Goal: Task Accomplishment & Management: Complete application form

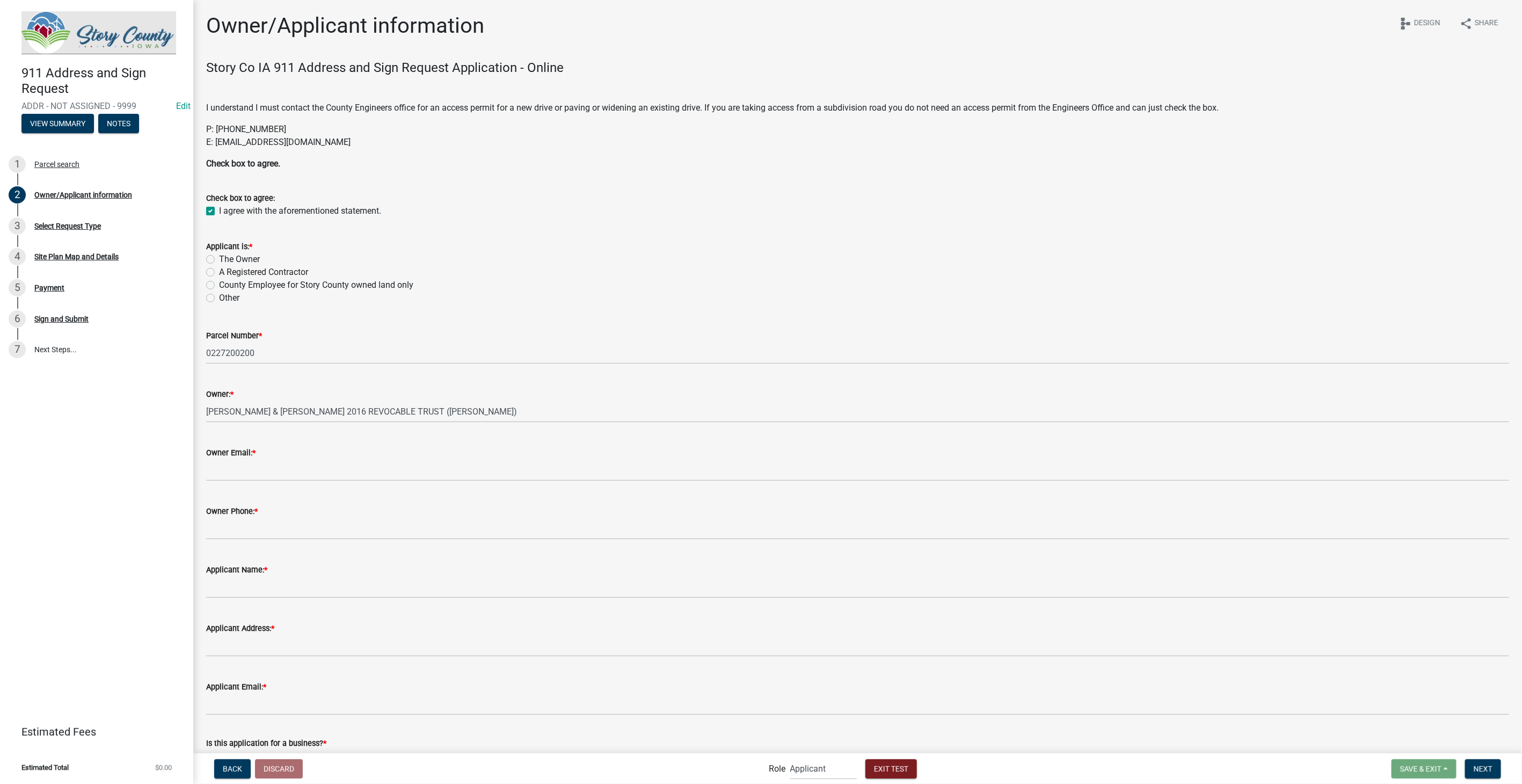
click at [219, 257] on label "The Owner" at bounding box center [239, 259] width 41 height 13
click at [219, 257] on input "The Owner" at bounding box center [222, 256] width 7 height 7
radio input "true"
click at [231, 465] on input "Owner Email: *" at bounding box center [858, 470] width 1303 height 22
type input "[EMAIL_ADDRESS][DOMAIN_NAME]"
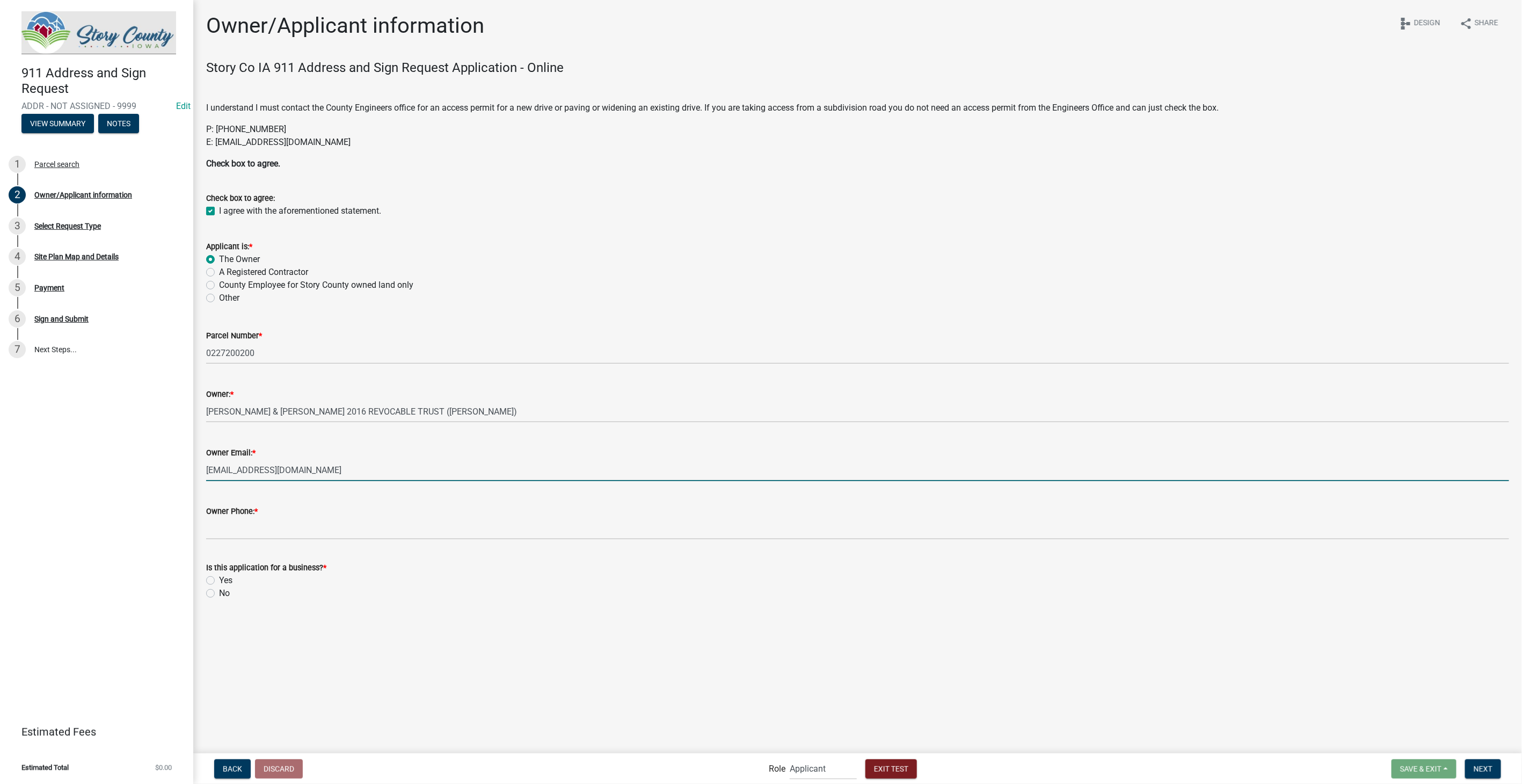
type input "3178267392"
click at [219, 589] on label "No" at bounding box center [224, 593] width 11 height 13
click at [219, 589] on input "No" at bounding box center [222, 590] width 7 height 7
radio input "true"
click at [1486, 766] on span "Next" at bounding box center [1483, 769] width 19 height 9
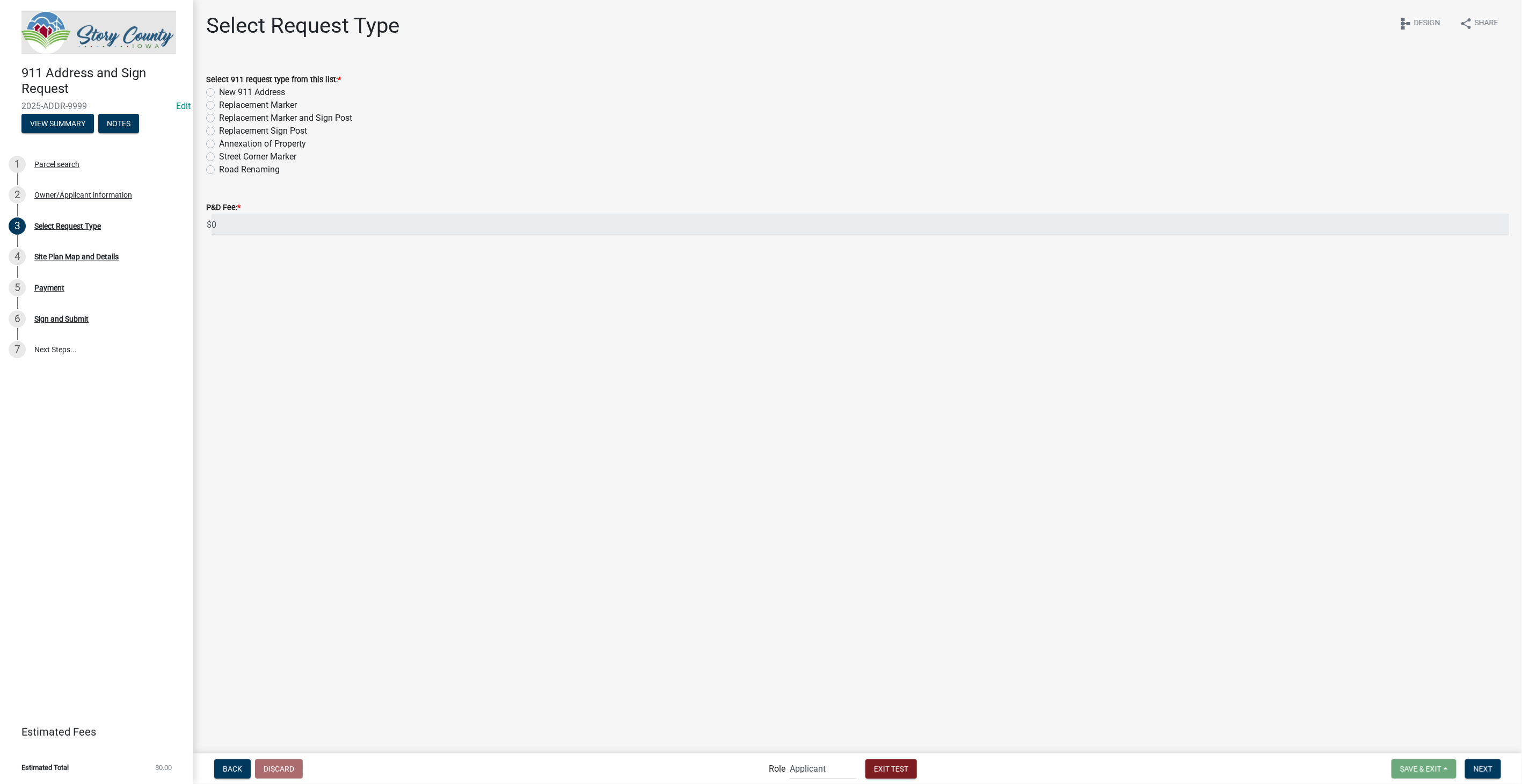
click at [219, 92] on label "New 911 Address" at bounding box center [252, 92] width 66 height 13
click at [219, 92] on input "New 911 Address" at bounding box center [222, 89] width 7 height 7
radio input "true"
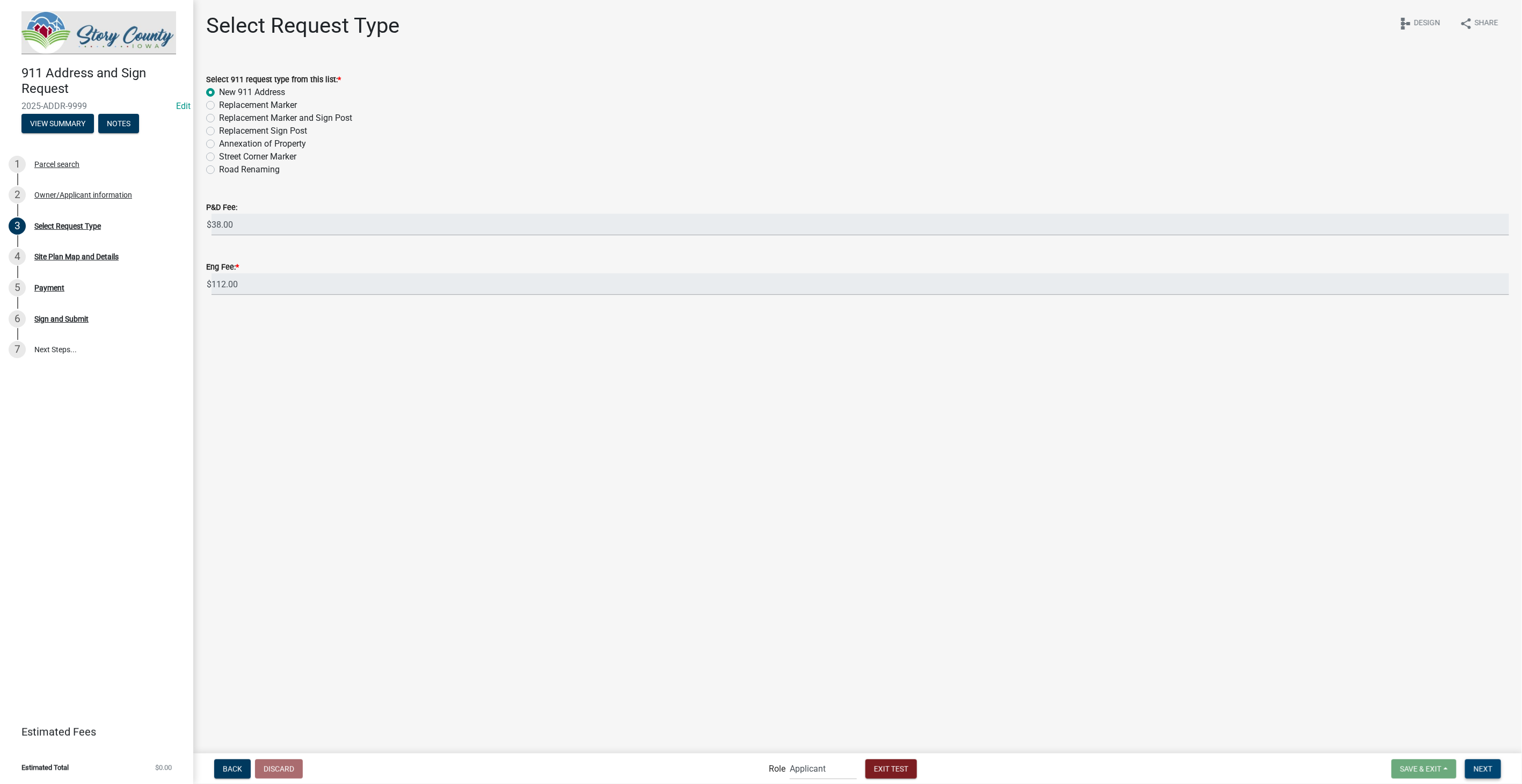
click at [1483, 763] on button "Next" at bounding box center [1483, 769] width 36 height 20
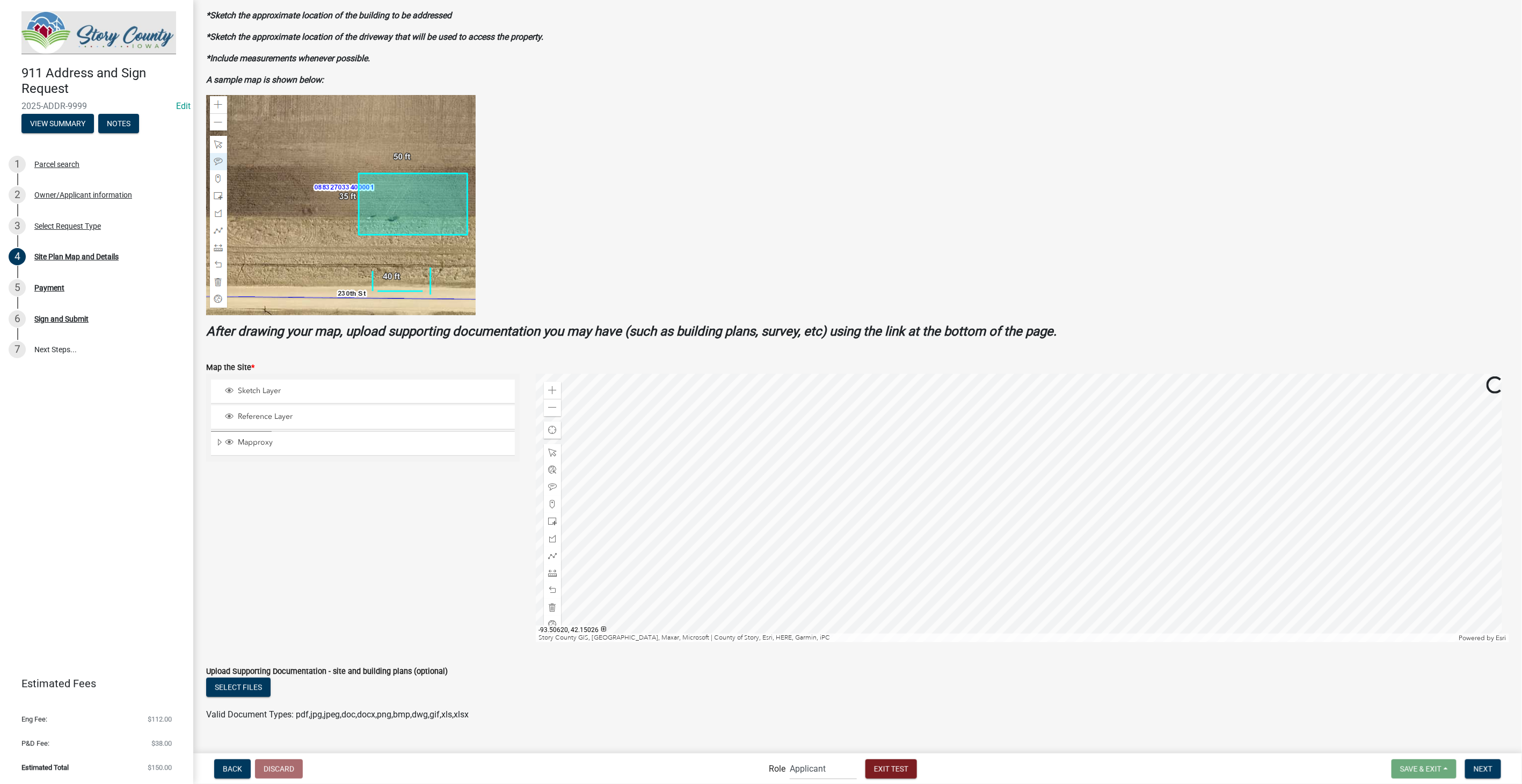
scroll to position [93, 0]
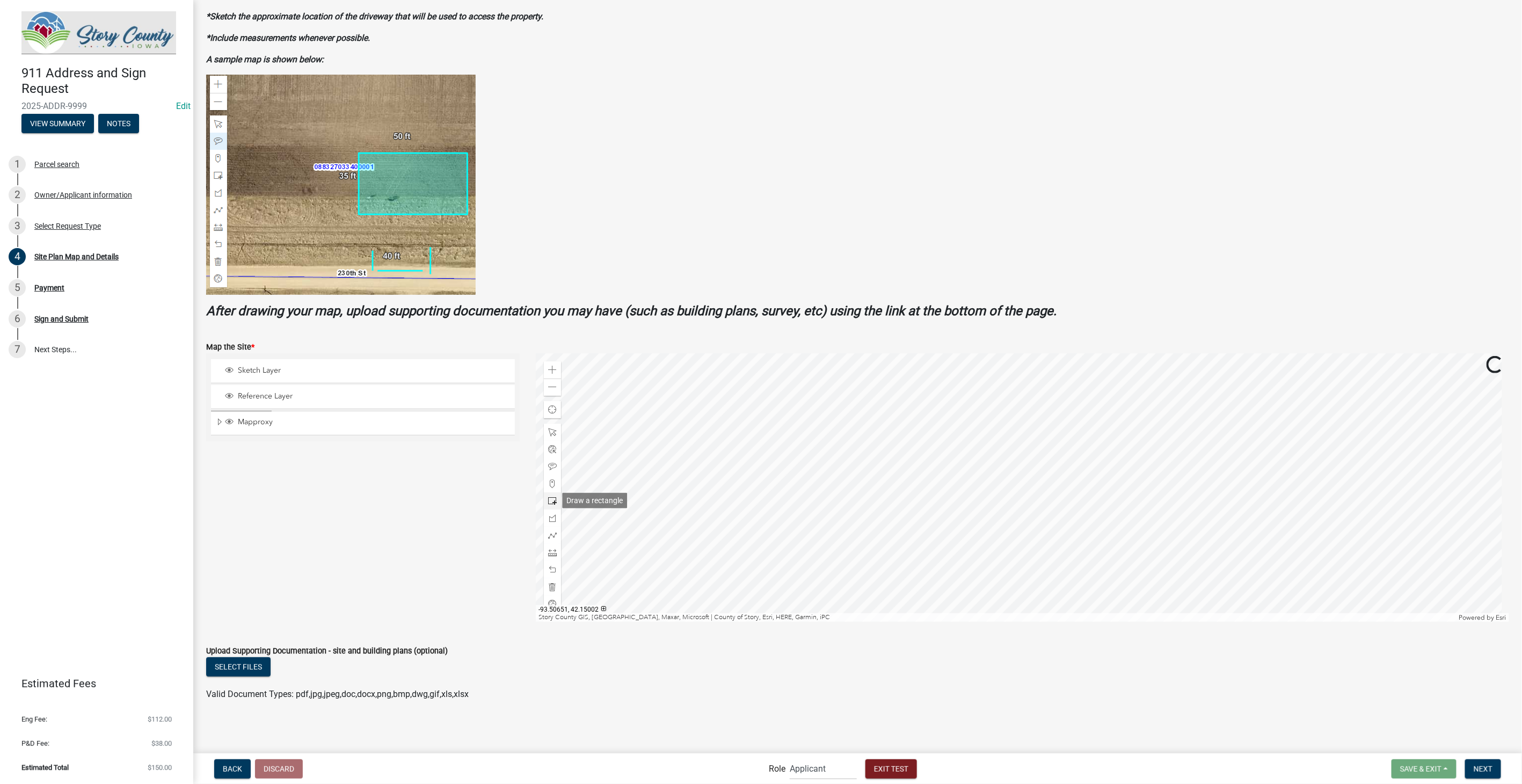
click at [555, 502] on div at bounding box center [552, 501] width 17 height 17
click at [669, 451] on div at bounding box center [1022, 487] width 973 height 268
click at [721, 445] on div at bounding box center [1022, 487] width 973 height 268
click at [1477, 764] on span "Next" at bounding box center [1483, 769] width 19 height 9
click at [1491, 772] on span "Next" at bounding box center [1483, 769] width 19 height 9
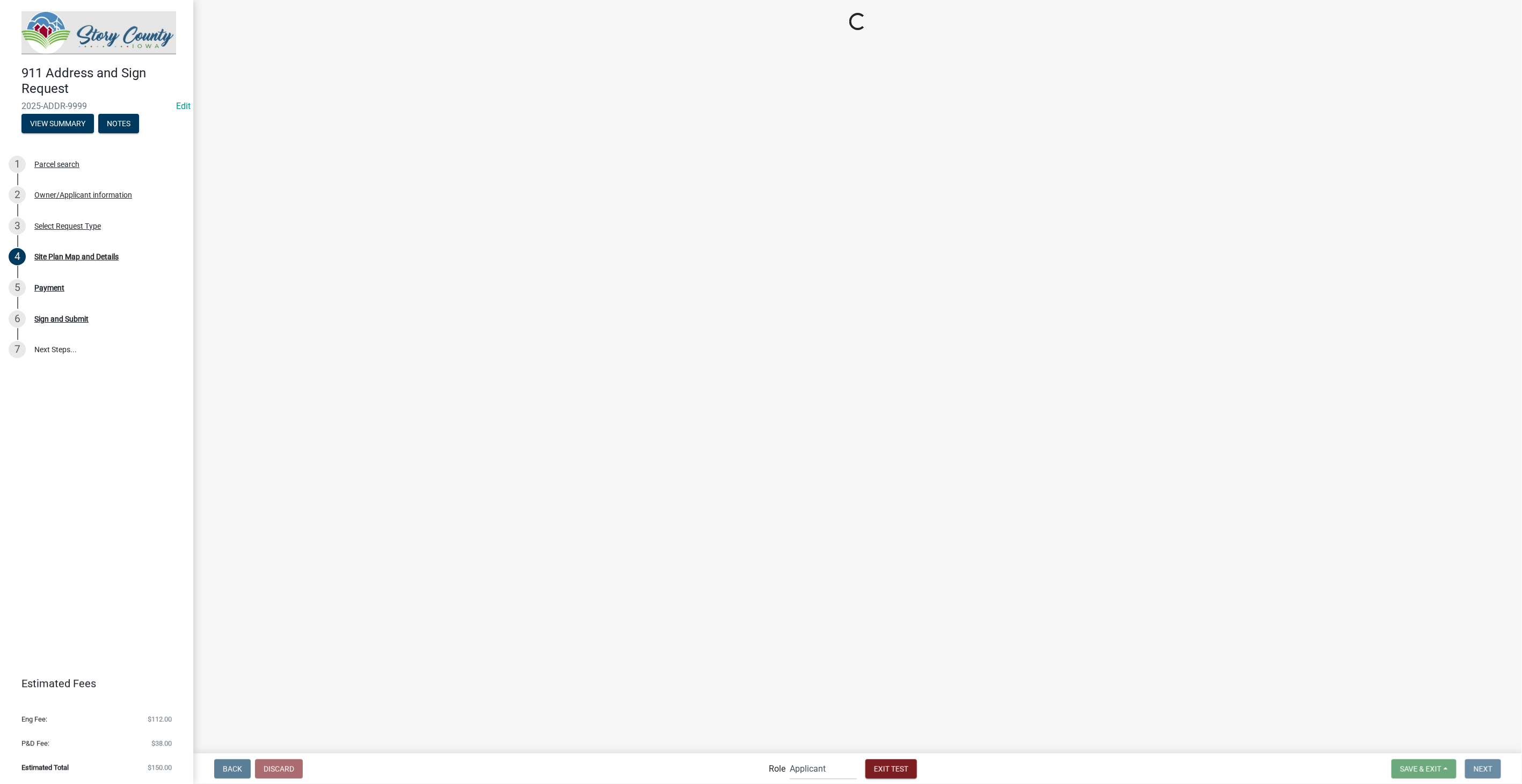
scroll to position [0, 0]
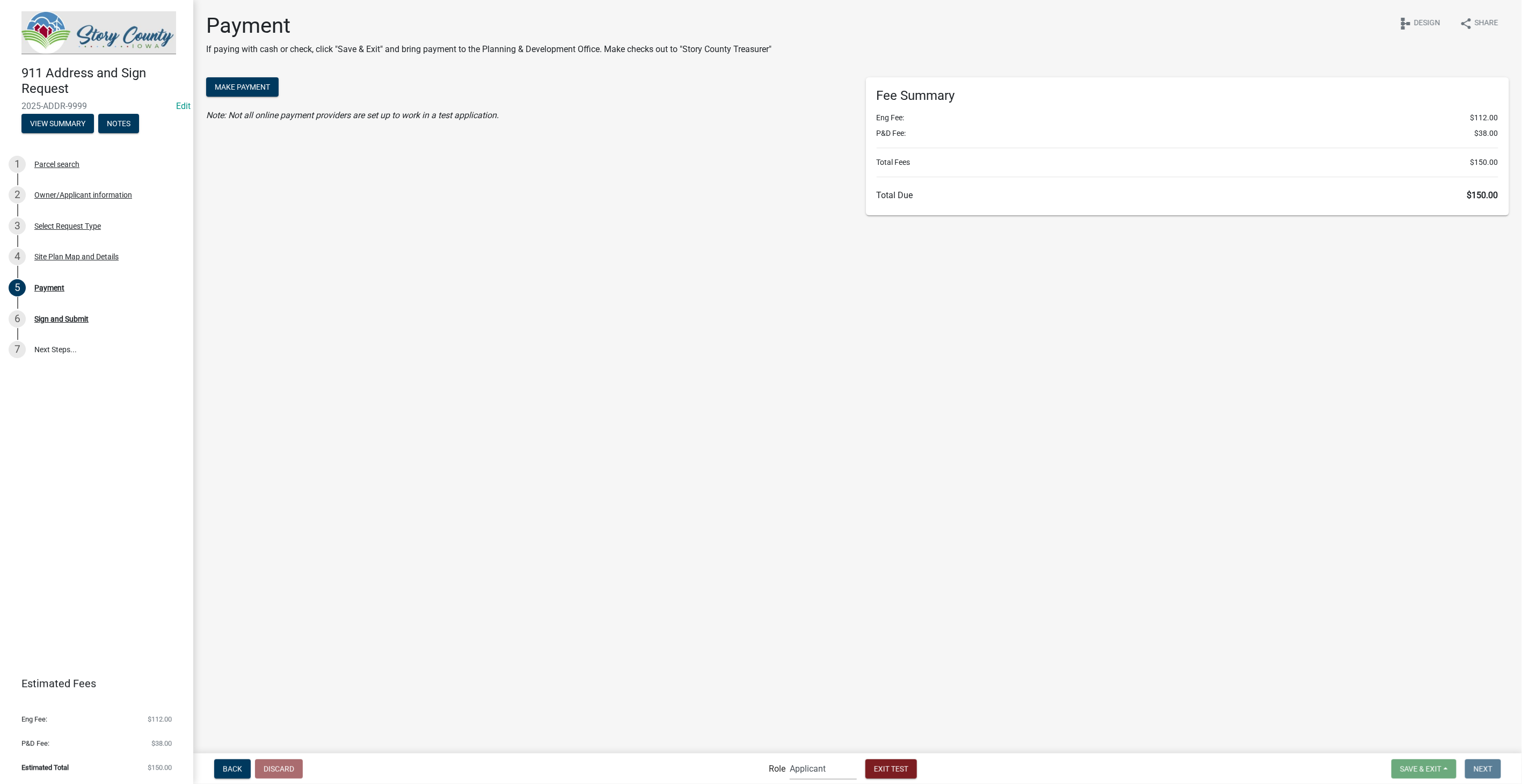
click at [820, 774] on select "Applicant Admin Zoning Reviewers P&D Admin Engineer" at bounding box center [823, 769] width 67 height 22
select select "03540cc7-cae6-4ec5-9df4-19164d3ec826"
click at [790, 758] on select "Applicant Admin Zoning Reviewers P&D Admin Engineer" at bounding box center [823, 769] width 67 height 22
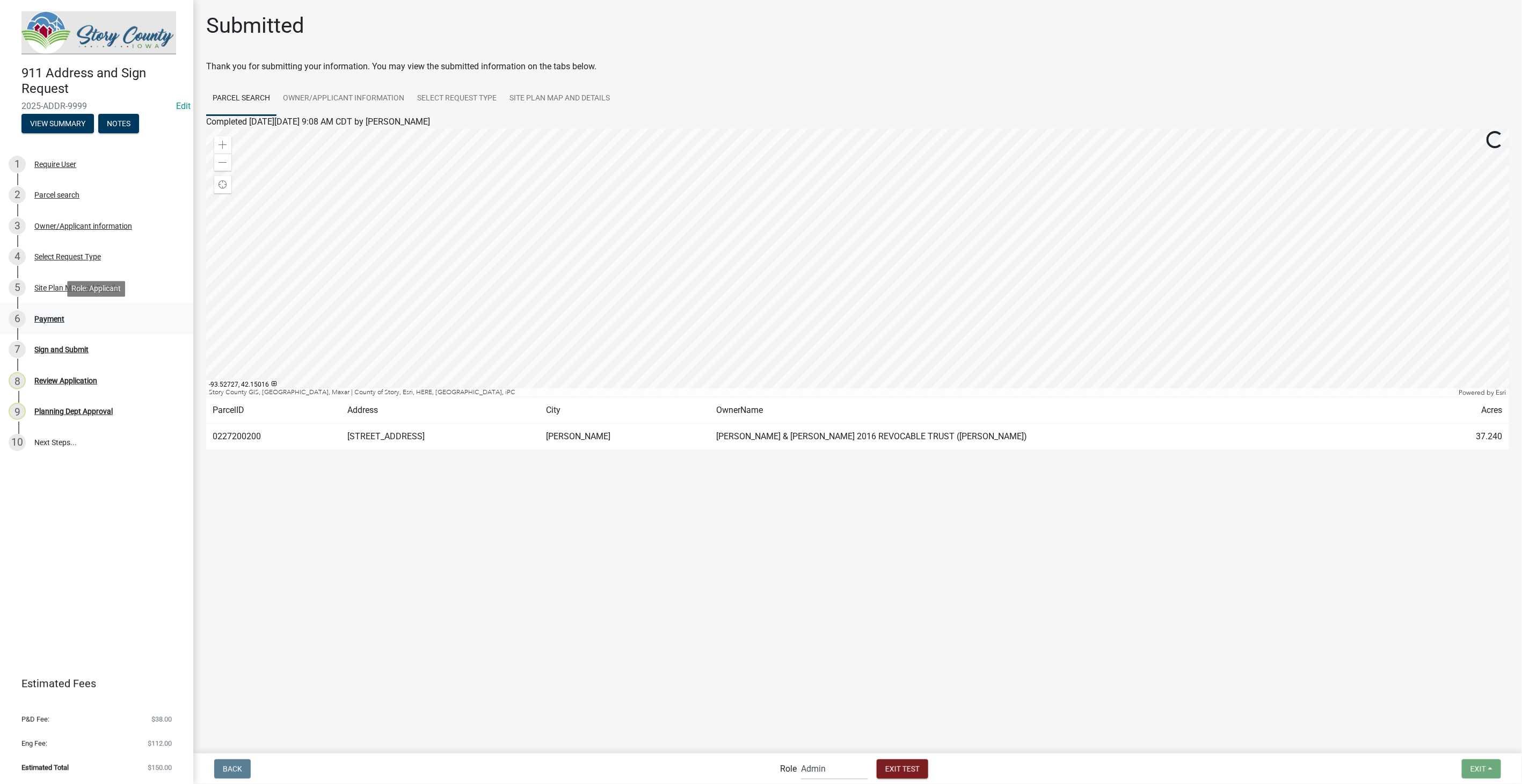
click at [54, 319] on div "Payment" at bounding box center [49, 319] width 30 height 7
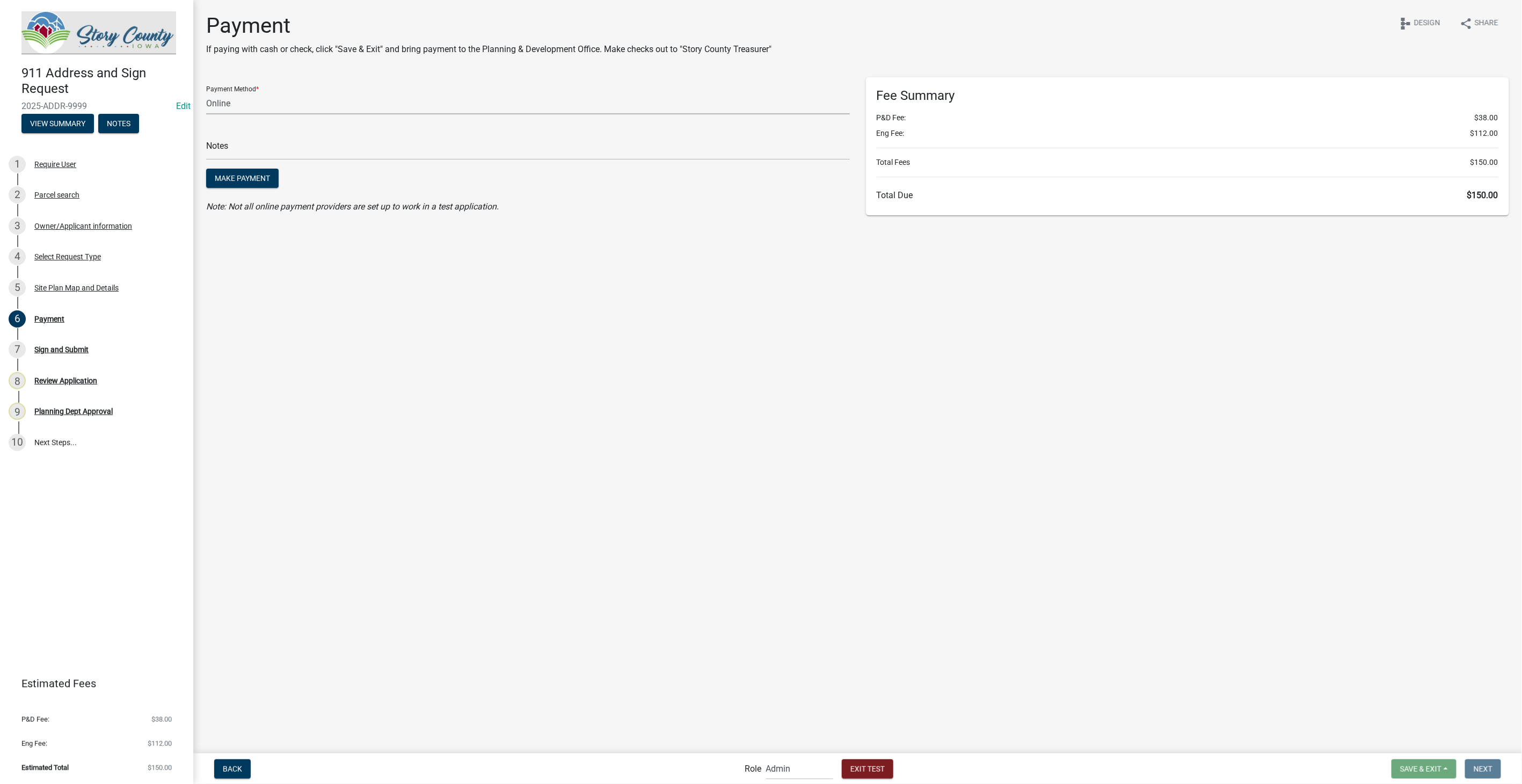
click at [317, 94] on select "Credit Card POS Check Cash Online" at bounding box center [528, 104] width 644 height 22
select select "1: 0"
click at [206, 93] on select "Credit Card POS Check Cash Online" at bounding box center [528, 104] width 644 height 22
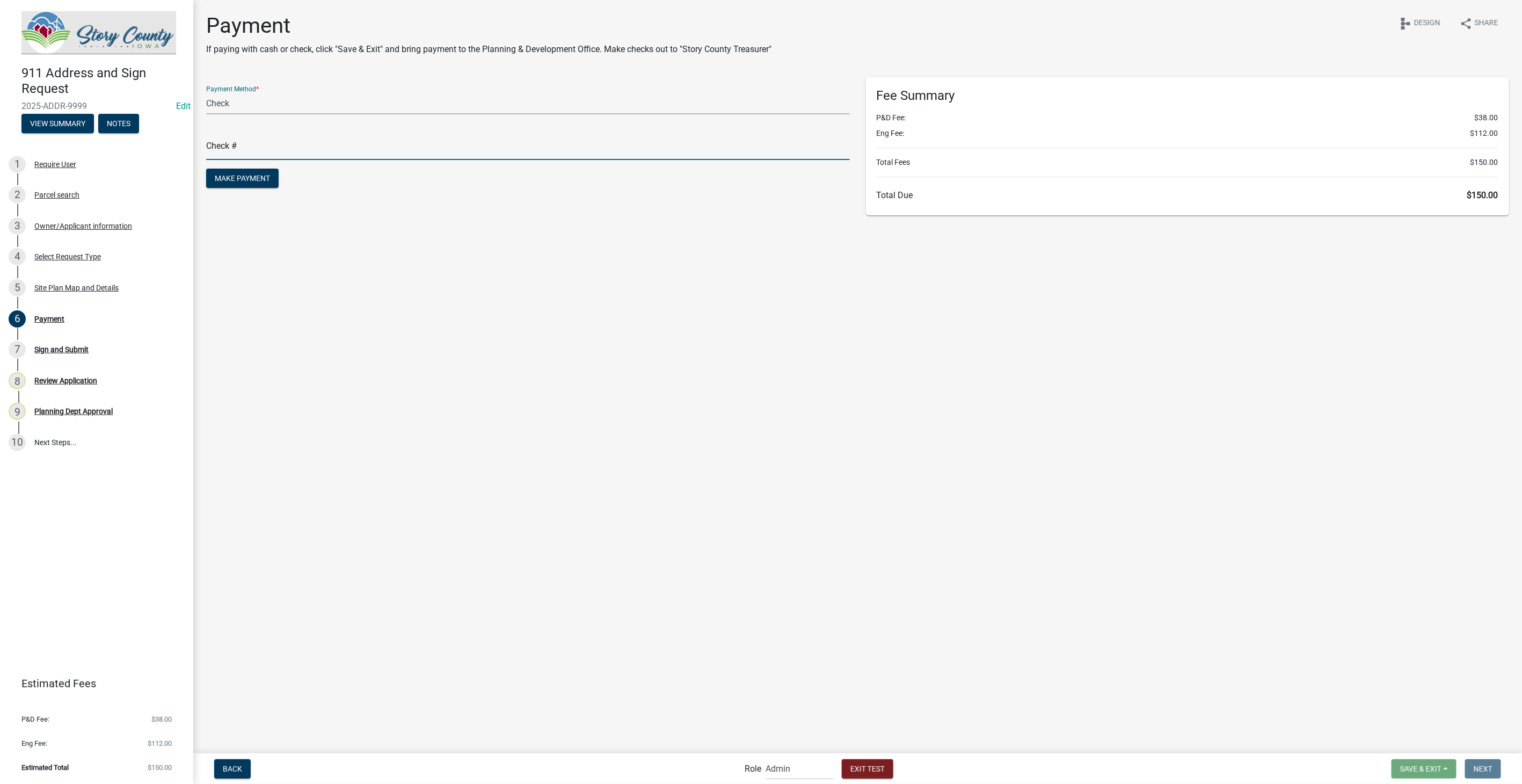
click at [296, 149] on input "text" at bounding box center [528, 149] width 644 height 22
type input "test"
click at [227, 178] on span "Make Payment" at bounding box center [242, 178] width 55 height 9
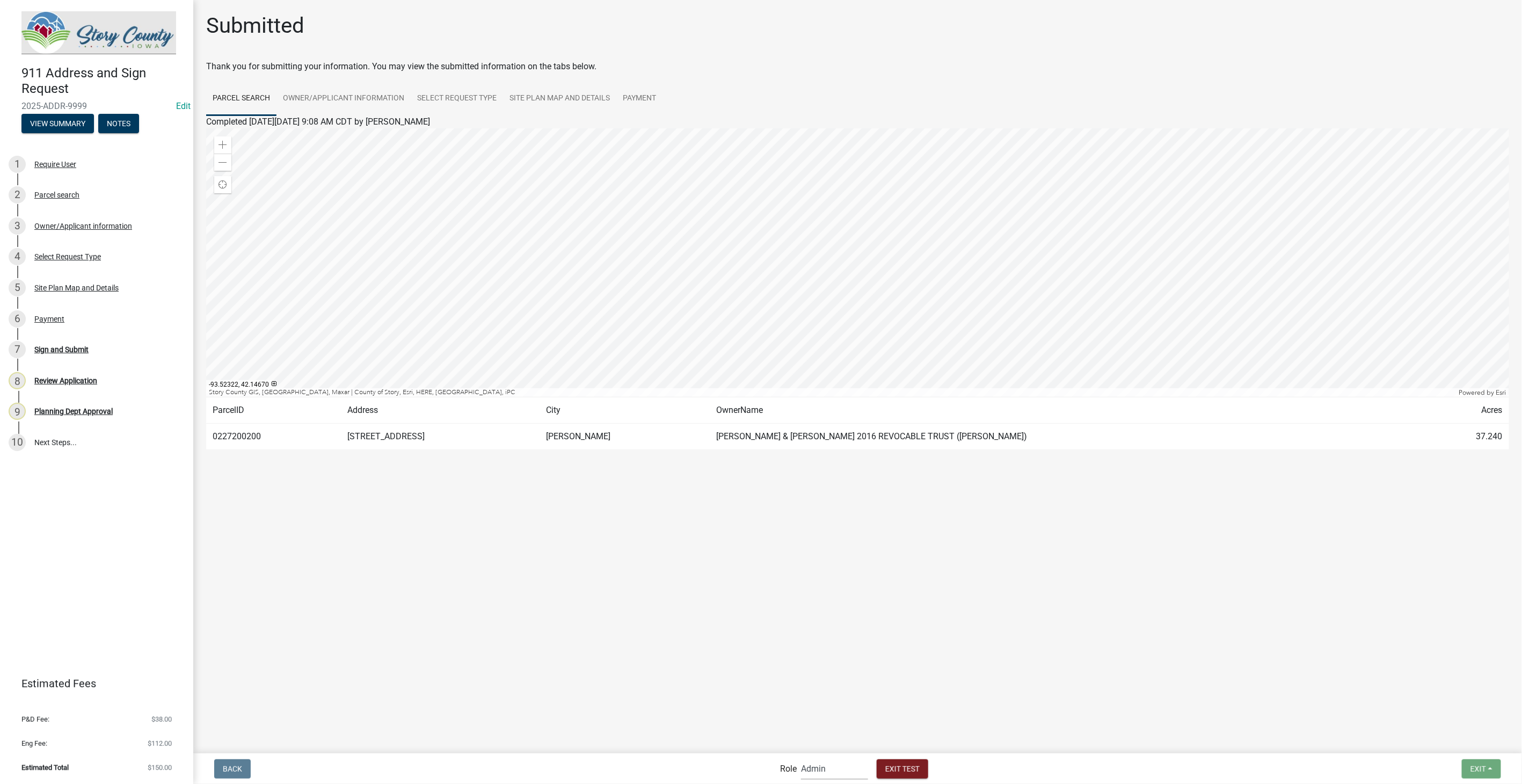
click at [848, 775] on select "Applicant Admin Zoning Reviewers P&D Admin Engineer" at bounding box center [834, 769] width 67 height 22
select select "46f061d0-ca05-4526-87ad-bae6256f3e47"
click at [801, 758] on select "Applicant Admin Zoning Reviewers P&D Admin Engineer" at bounding box center [834, 769] width 67 height 22
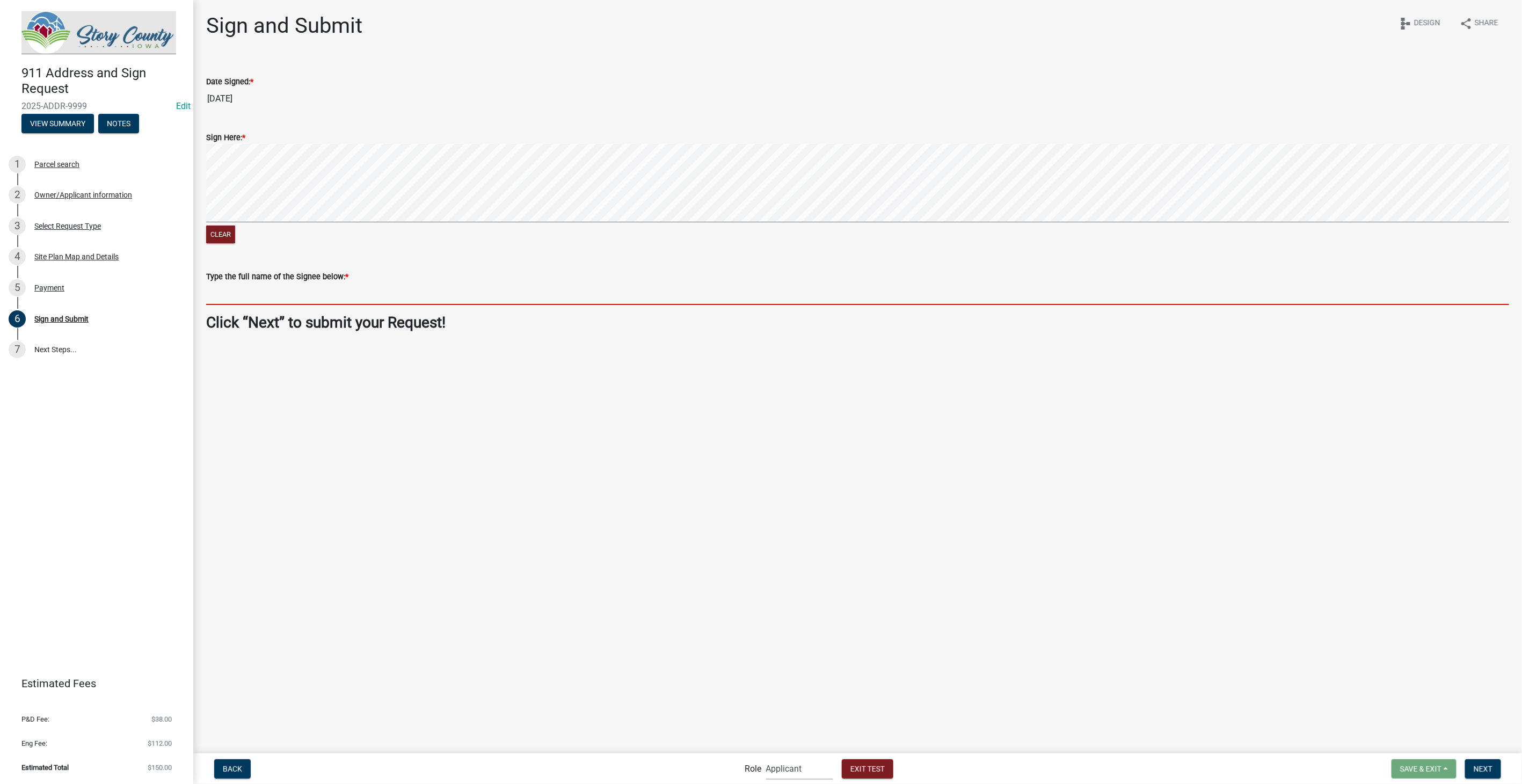
click at [311, 289] on input "Type the full name of the Signee below: *" at bounding box center [858, 294] width 1303 height 22
type input "[PERSON_NAME]"
click at [1488, 761] on button "Next" at bounding box center [1483, 769] width 36 height 20
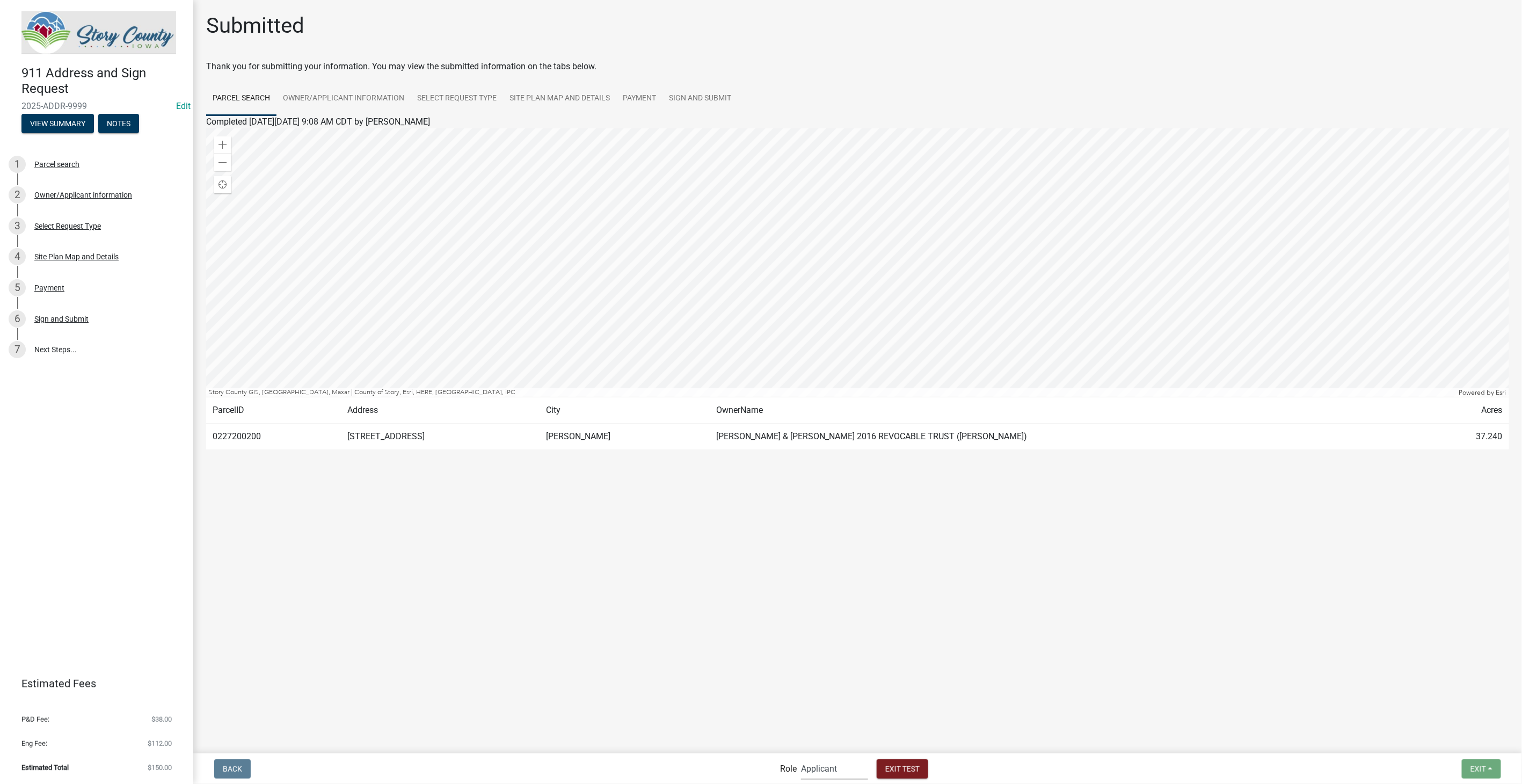
click at [839, 773] on select "Applicant Admin Zoning Reviewers P&D Admin Engineer" at bounding box center [834, 769] width 67 height 22
select select "289ca764-5063-4d44-9e26-a723625f811d"
click at [801, 758] on select "Applicant Admin Zoning Reviewers P&D Admin Engineer" at bounding box center [834, 769] width 67 height 22
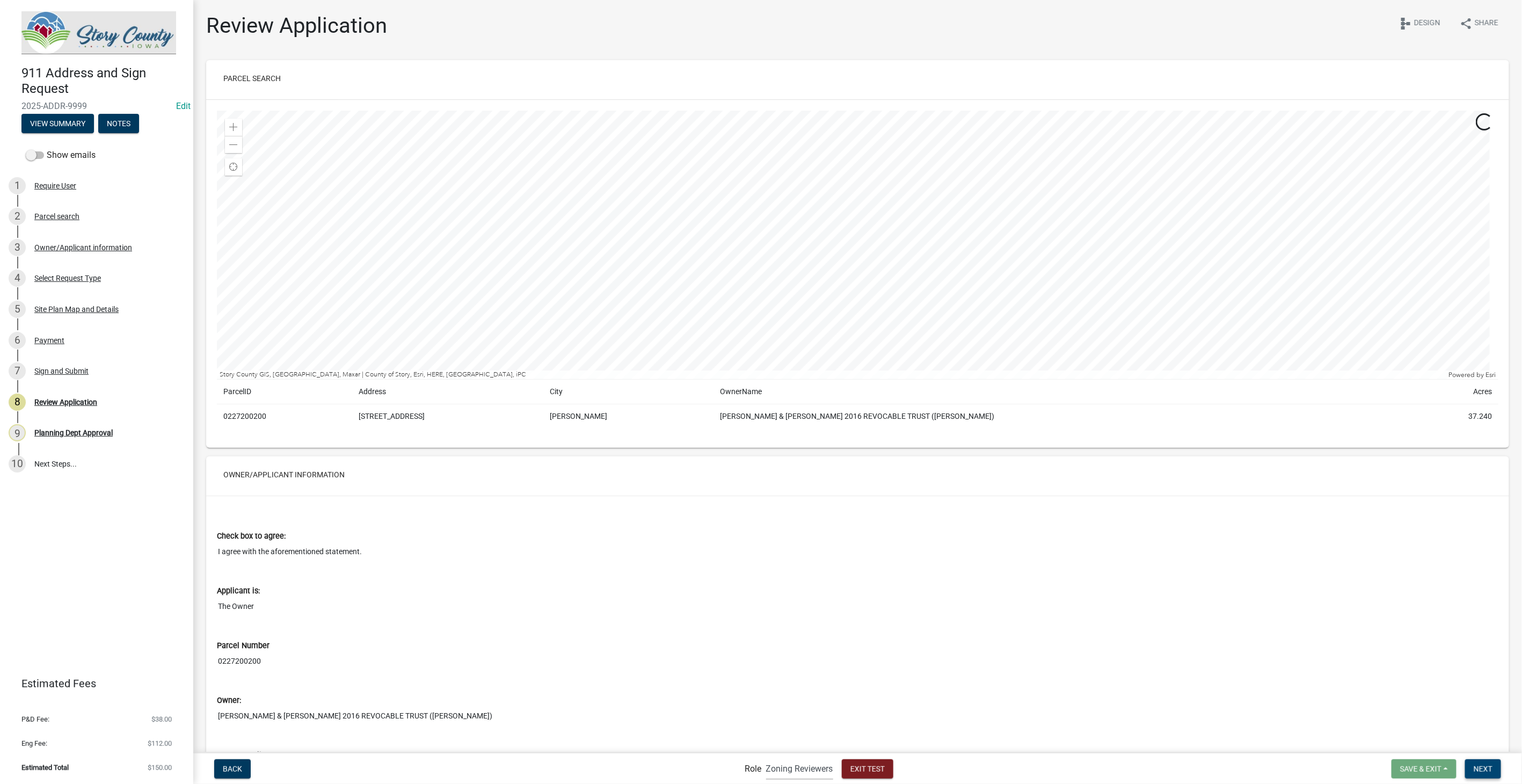
click at [1488, 764] on span "Next" at bounding box center [1483, 769] width 19 height 9
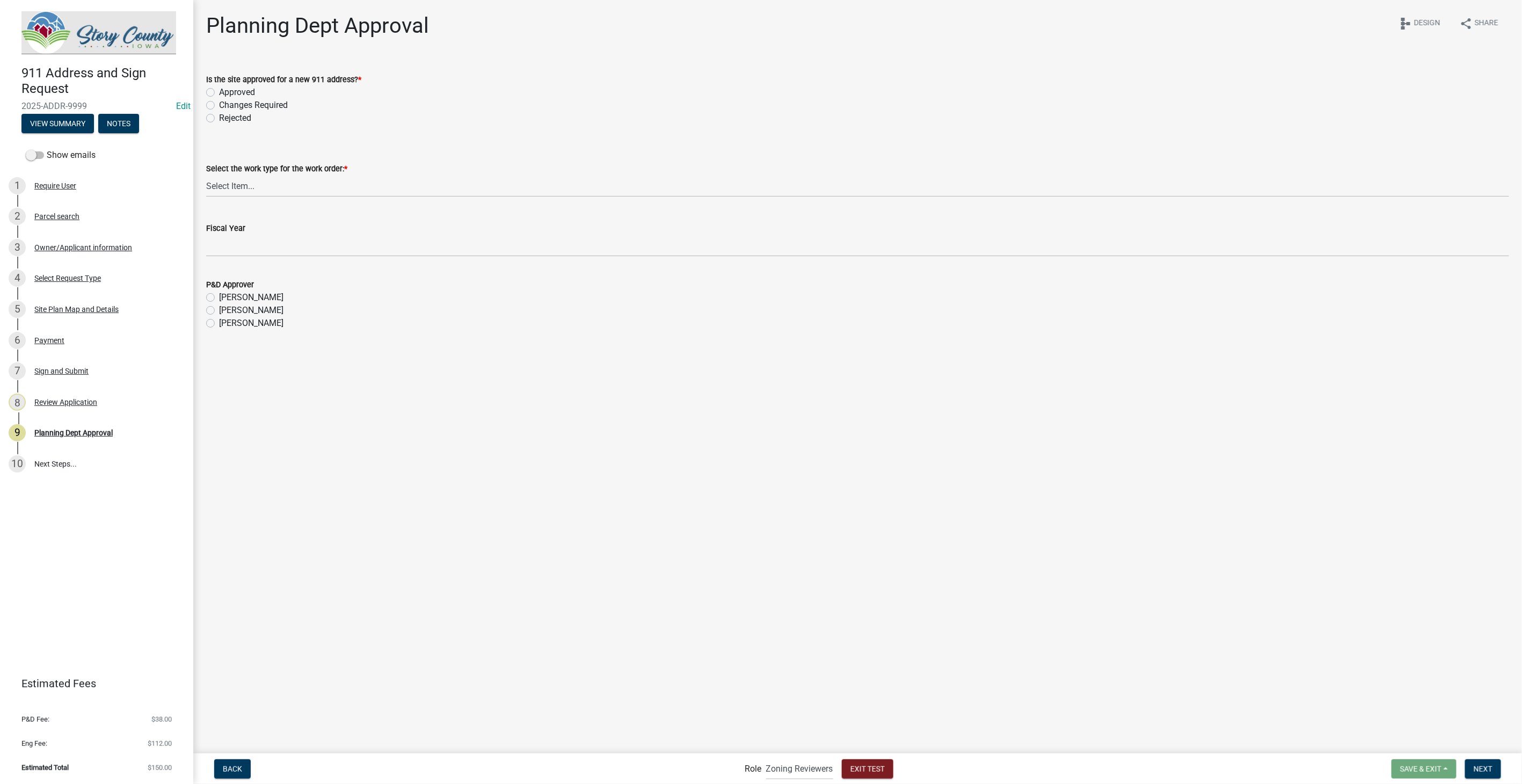
click at [219, 90] on label "Approved" at bounding box center [237, 92] width 36 height 13
click at [219, 90] on input "Approved" at bounding box center [222, 89] width 7 height 7
radio input "true"
click at [242, 188] on select "Select Item... New Address Assigned Replacement Marker Replacement Sign Post Re…" at bounding box center [858, 186] width 1303 height 22
click at [206, 175] on select "Select Item... New Address Assigned Replacement Marker Replacement Sign Post Re…" at bounding box center [858, 186] width 1303 height 22
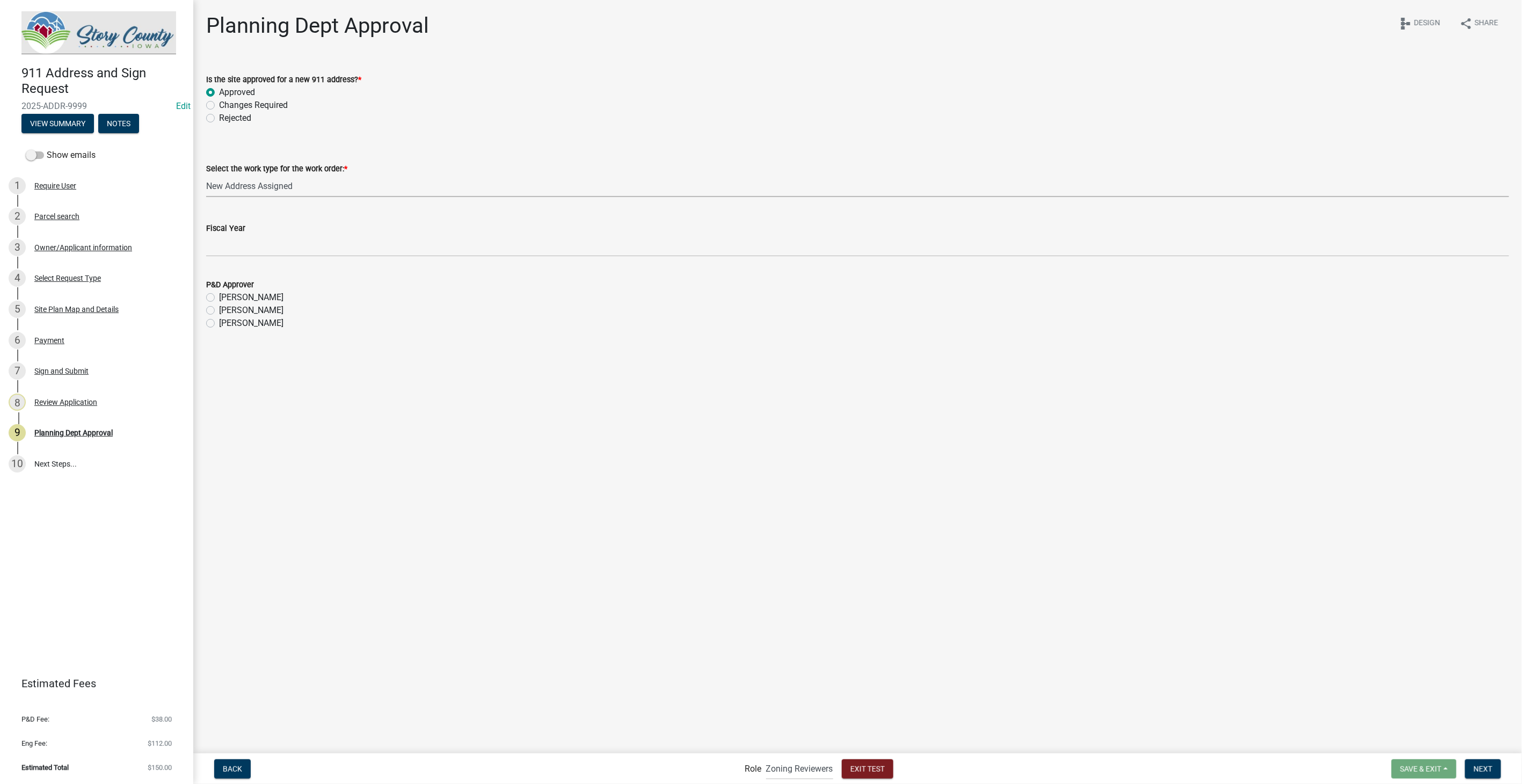
select select "3d4cf79e-cdf7-453e-a278-f874bdf719b4"
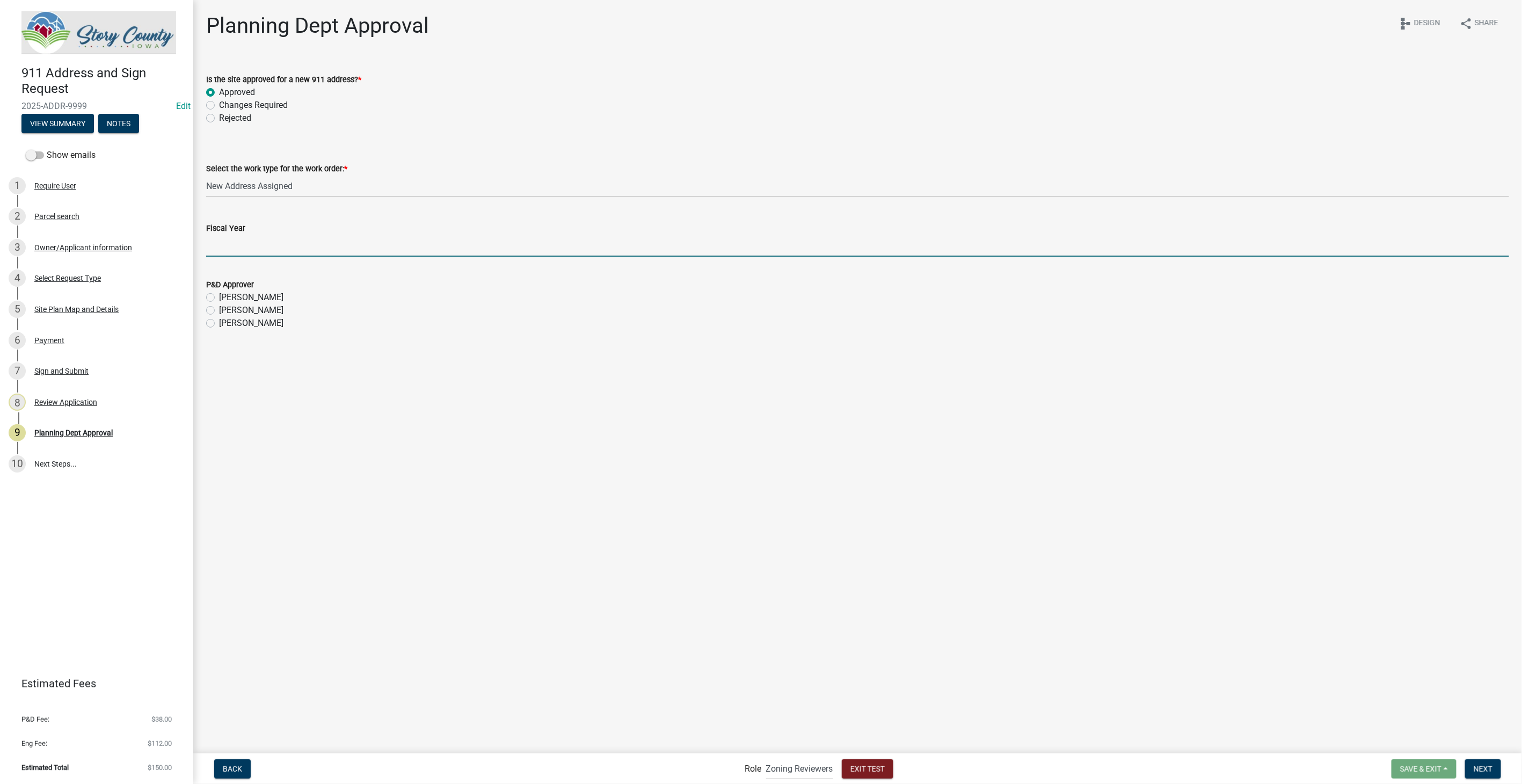
click at [256, 249] on input "Fiscal Year" at bounding box center [858, 246] width 1303 height 22
type input "FY26"
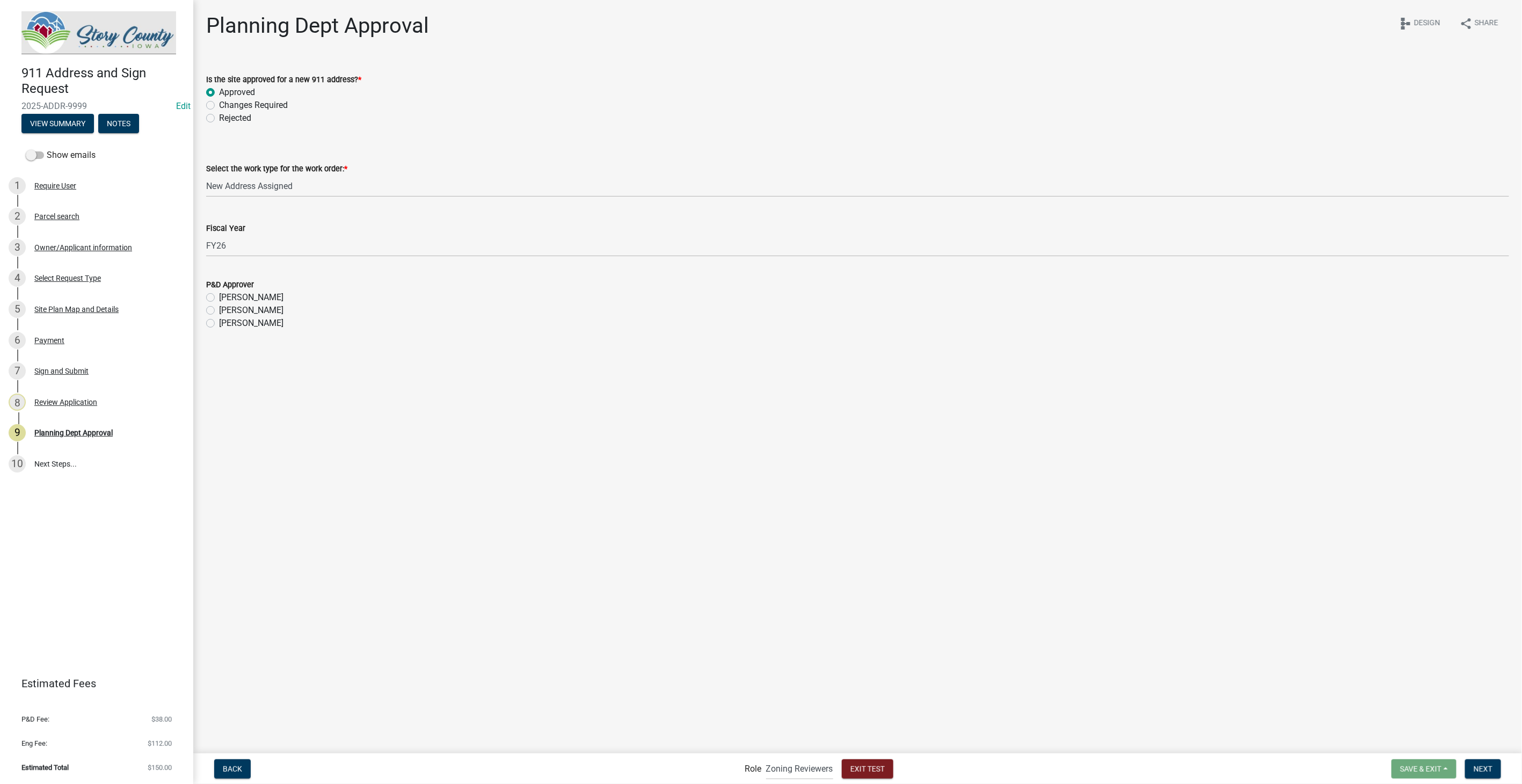
click at [219, 299] on label "[PERSON_NAME]" at bounding box center [251, 297] width 64 height 13
click at [219, 298] on input "[PERSON_NAME]" at bounding box center [222, 294] width 7 height 7
radio input "true"
click at [1490, 769] on span "Next" at bounding box center [1483, 769] width 19 height 9
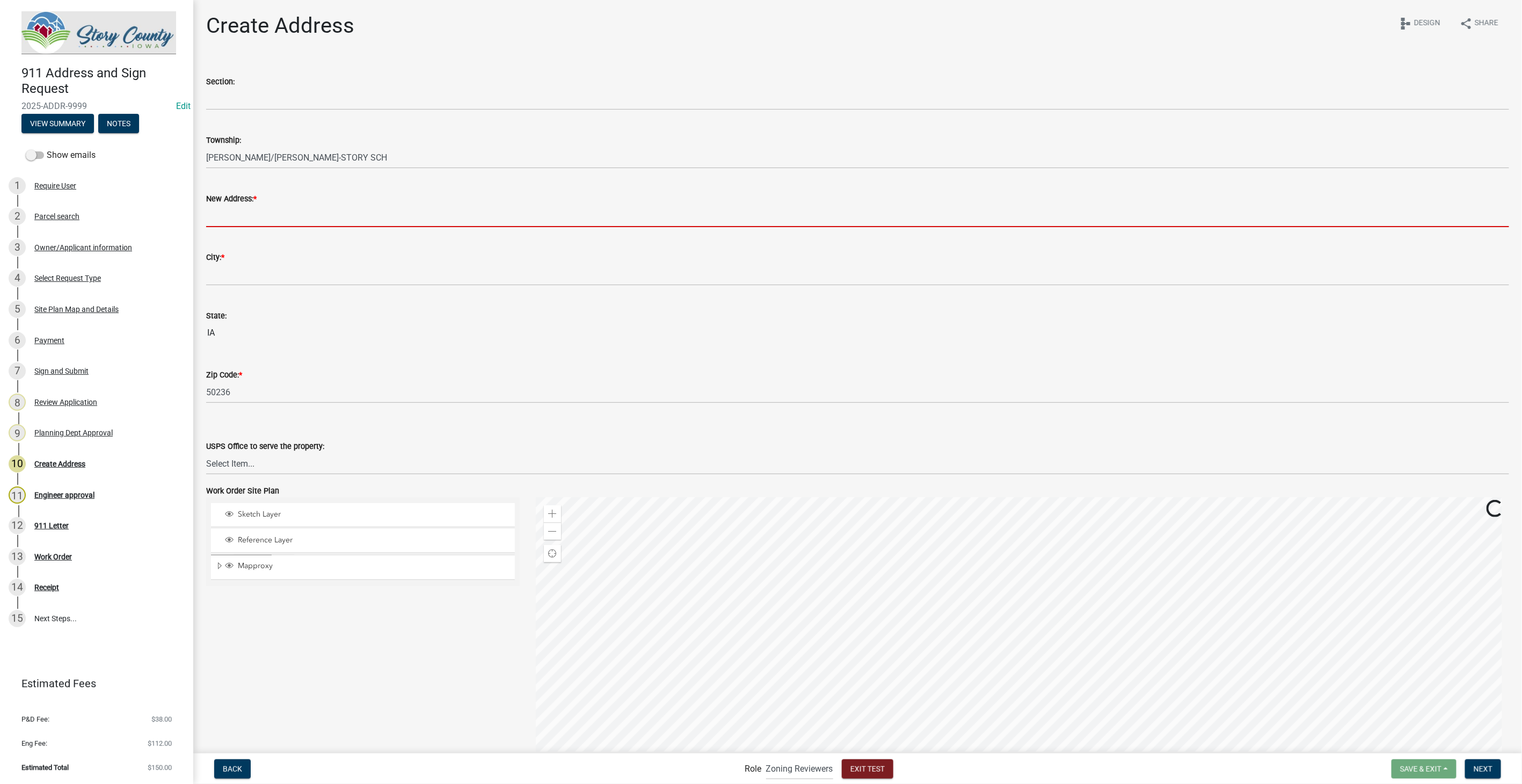
click at [270, 212] on input "New Address: *" at bounding box center [858, 216] width 1303 height 22
type input "[STREET_ADDRESS]"
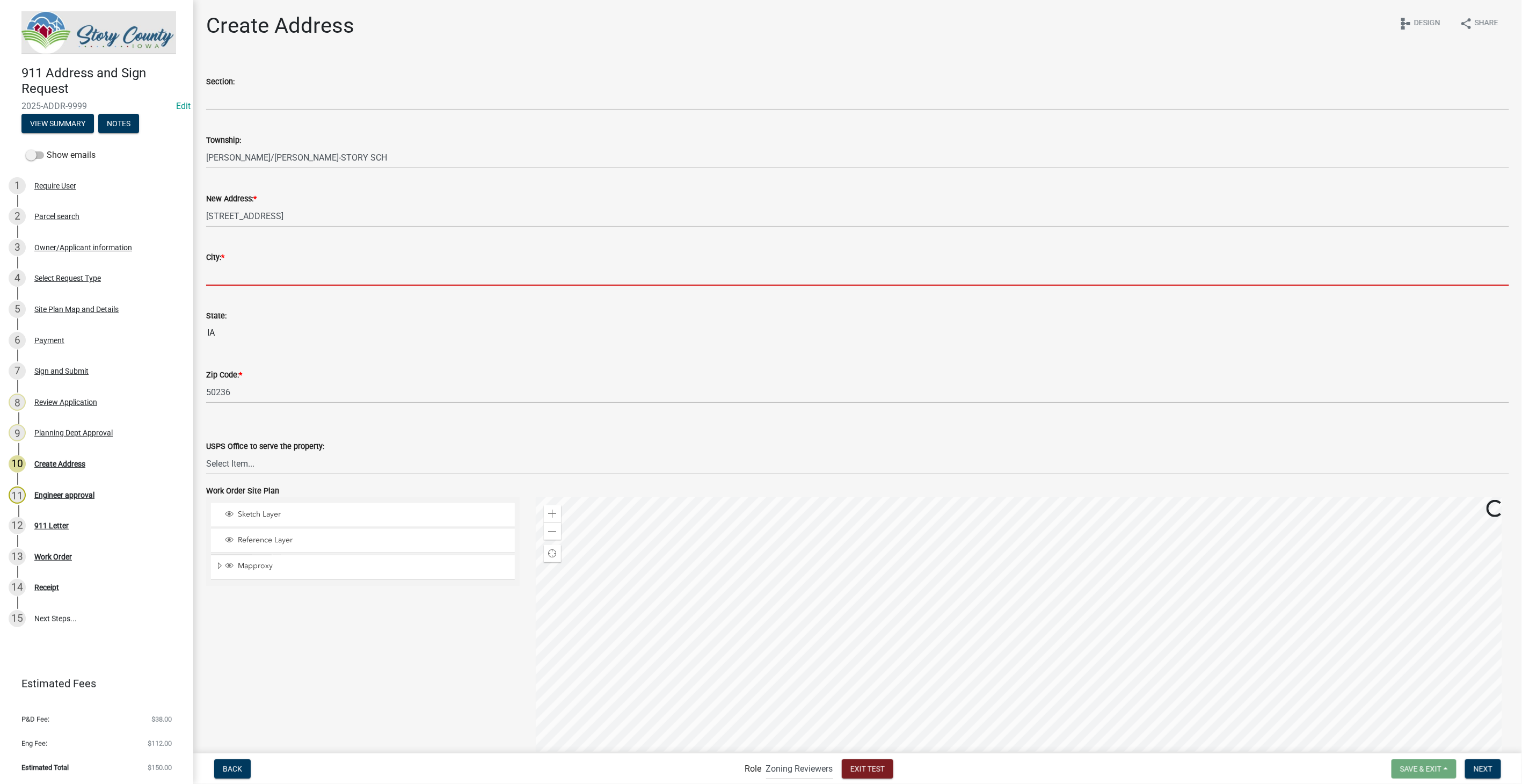
click at [266, 283] on input "City: *" at bounding box center [858, 275] width 1303 height 22
type input "Waseca"
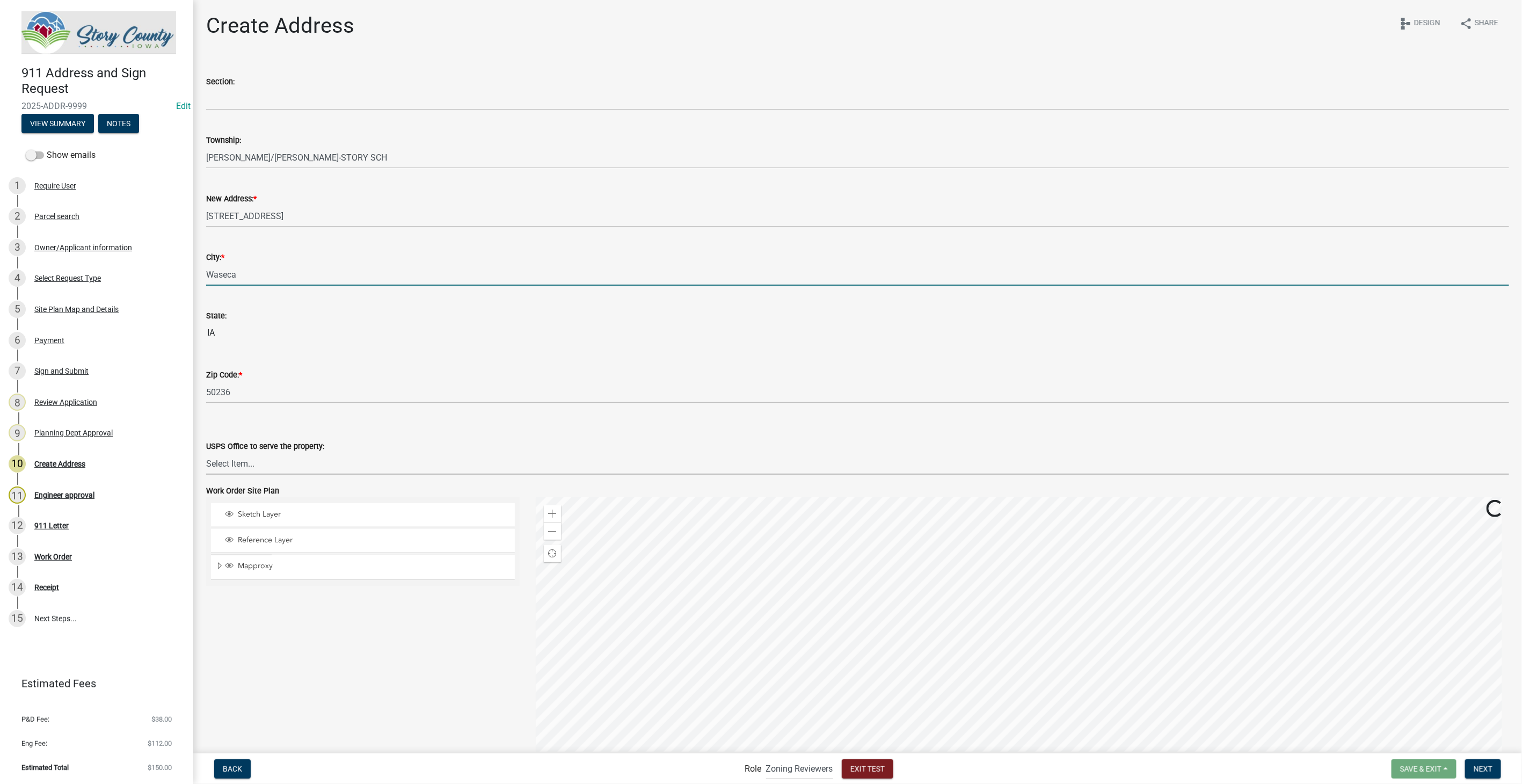
click at [270, 468] on select "Select Item... [PERSON_NAME] Post Office 50010 [PERSON_NAME] Post Office 50014 …" at bounding box center [858, 463] width 1303 height 22
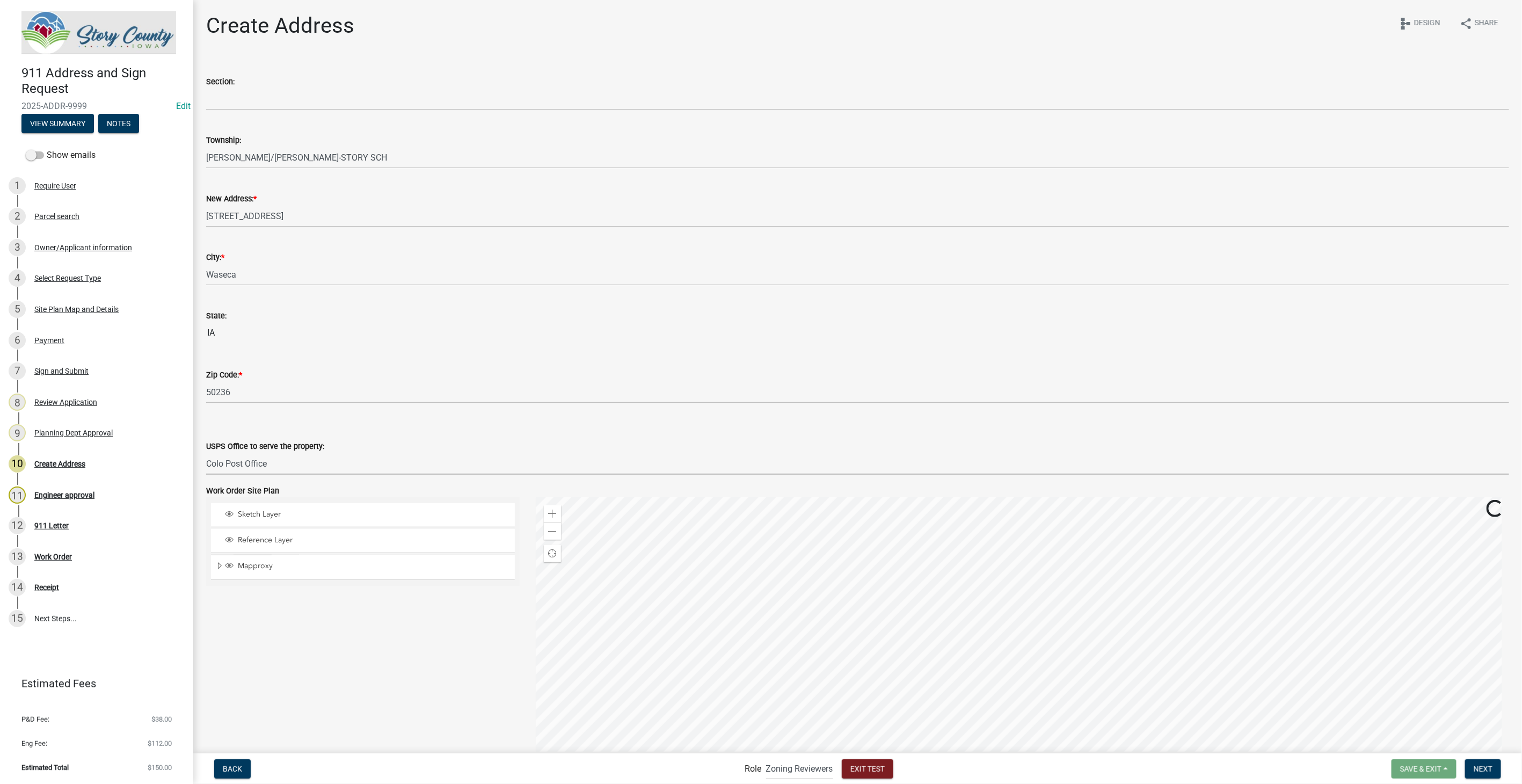
click at [206, 452] on select "Select Item... [PERSON_NAME] Post Office 50010 [PERSON_NAME] Post Office 50014 …" at bounding box center [858, 463] width 1303 height 22
select select "ddda3739-0c45-4b4d-96f7-d9df3d1c16ee"
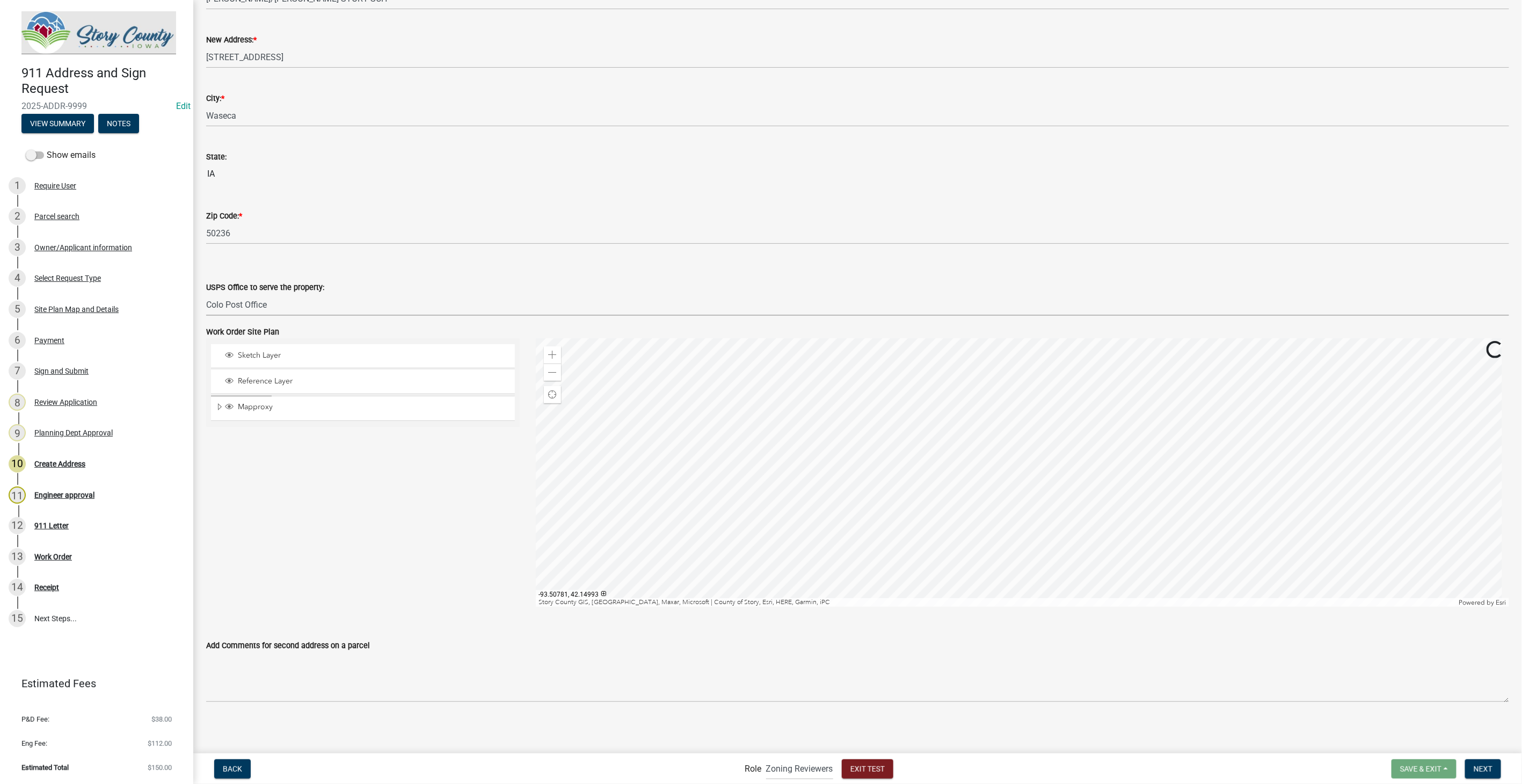
scroll to position [159, 0]
click at [1487, 766] on span "Next" at bounding box center [1483, 769] width 19 height 9
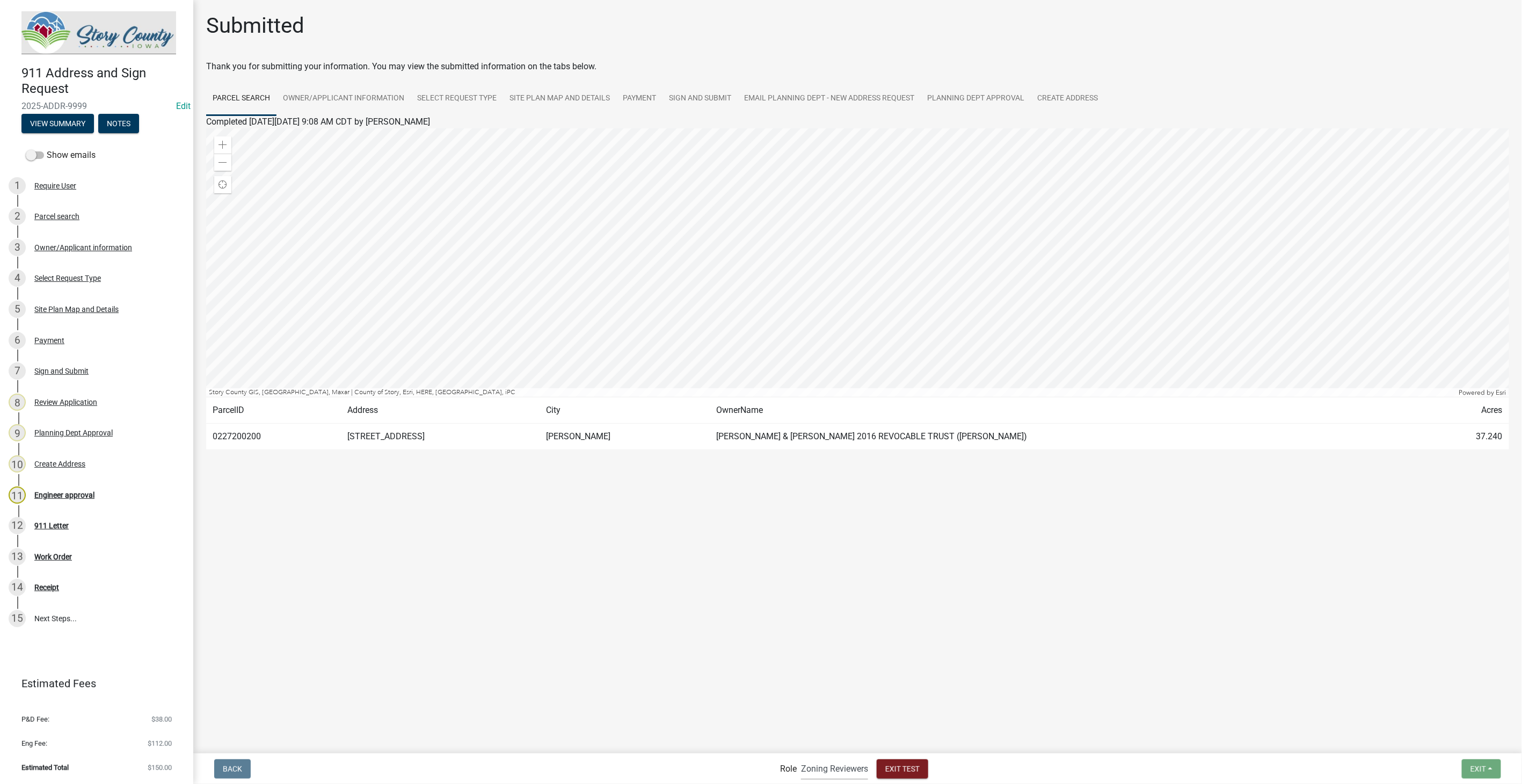
click at [809, 765] on select "Applicant Admin Zoning Reviewers P&D Admin Engineer" at bounding box center [834, 769] width 67 height 22
select select "19f306de-0c6f-4952-afc4-d01024baaa3d"
click at [801, 758] on select "Applicant Admin Zoning Reviewers P&D Admin Engineer" at bounding box center [834, 769] width 67 height 22
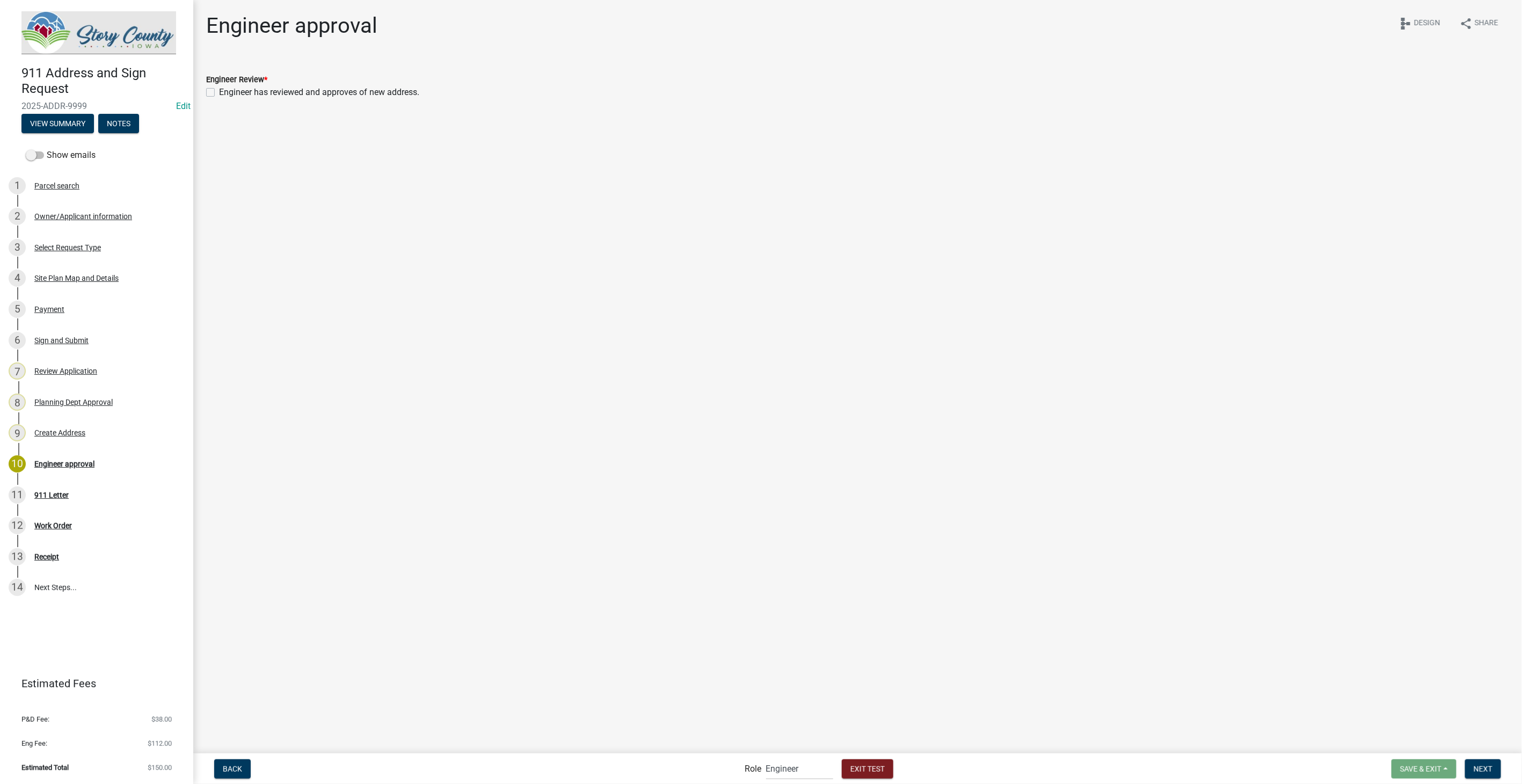
click at [219, 90] on label "Engineer has reviewed and approves of new address." at bounding box center [319, 92] width 200 height 13
click at [219, 90] on input "Engineer has reviewed and approves of new address." at bounding box center [222, 89] width 7 height 7
checkbox input "true"
click at [1493, 769] on span "Next" at bounding box center [1483, 769] width 19 height 9
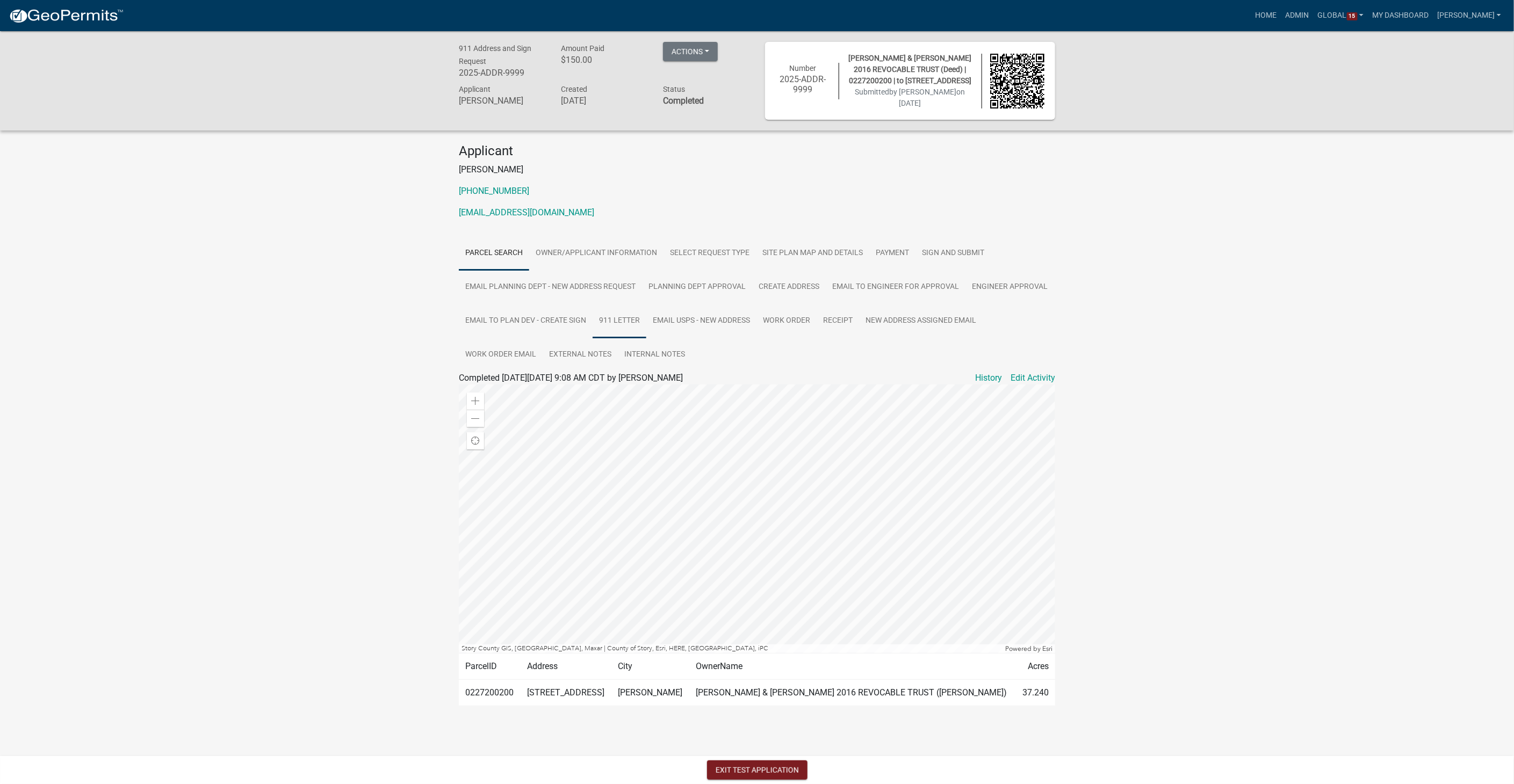
click at [630, 315] on link "911 Letter" at bounding box center [619, 321] width 54 height 34
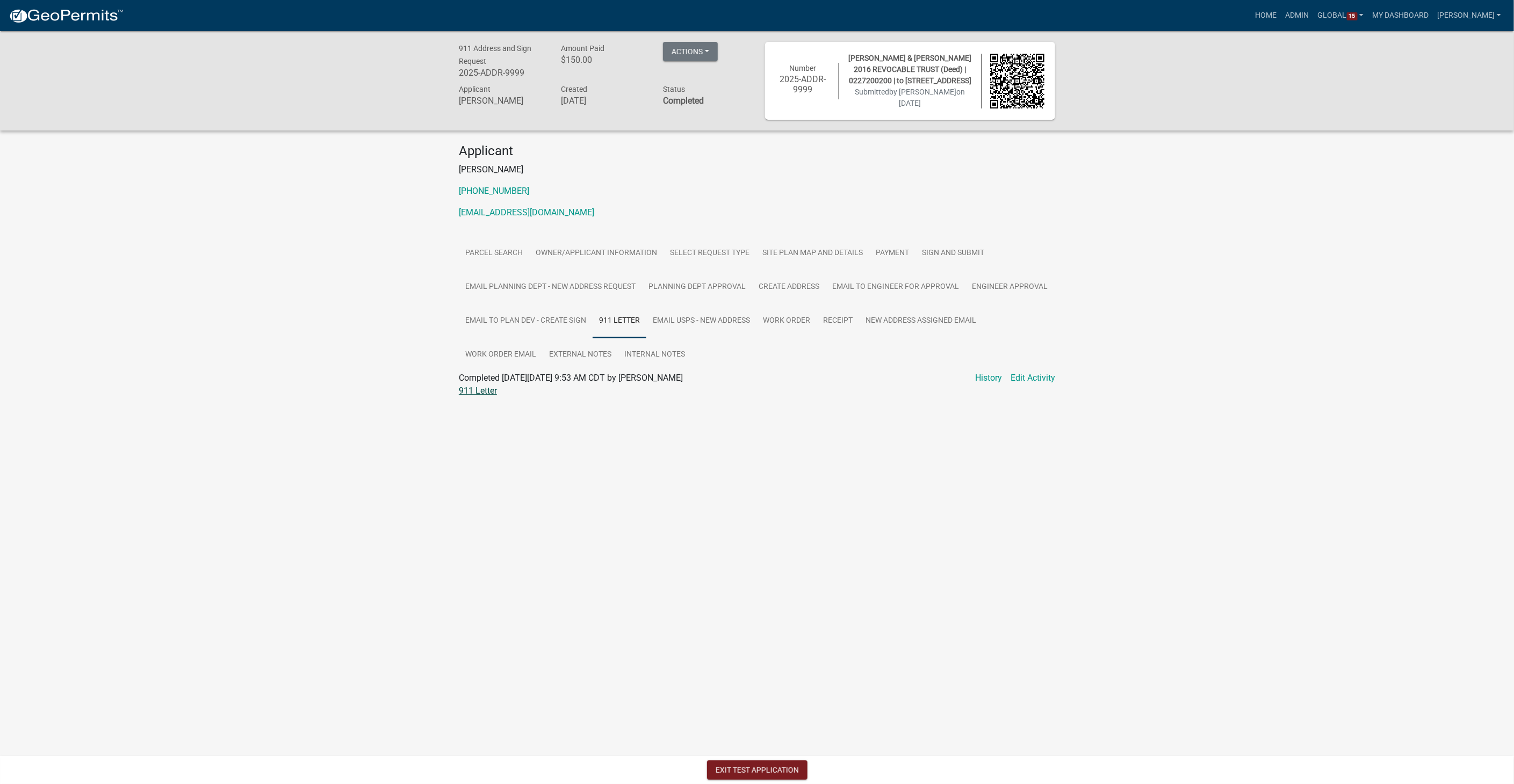
click at [479, 392] on link "911 Letter" at bounding box center [478, 390] width 38 height 10
click at [841, 318] on link "Receipt" at bounding box center [837, 321] width 42 height 34
click at [465, 387] on link "Receipt" at bounding box center [473, 390] width 28 height 10
click at [741, 766] on button "Exit Test Application" at bounding box center [757, 770] width 101 height 20
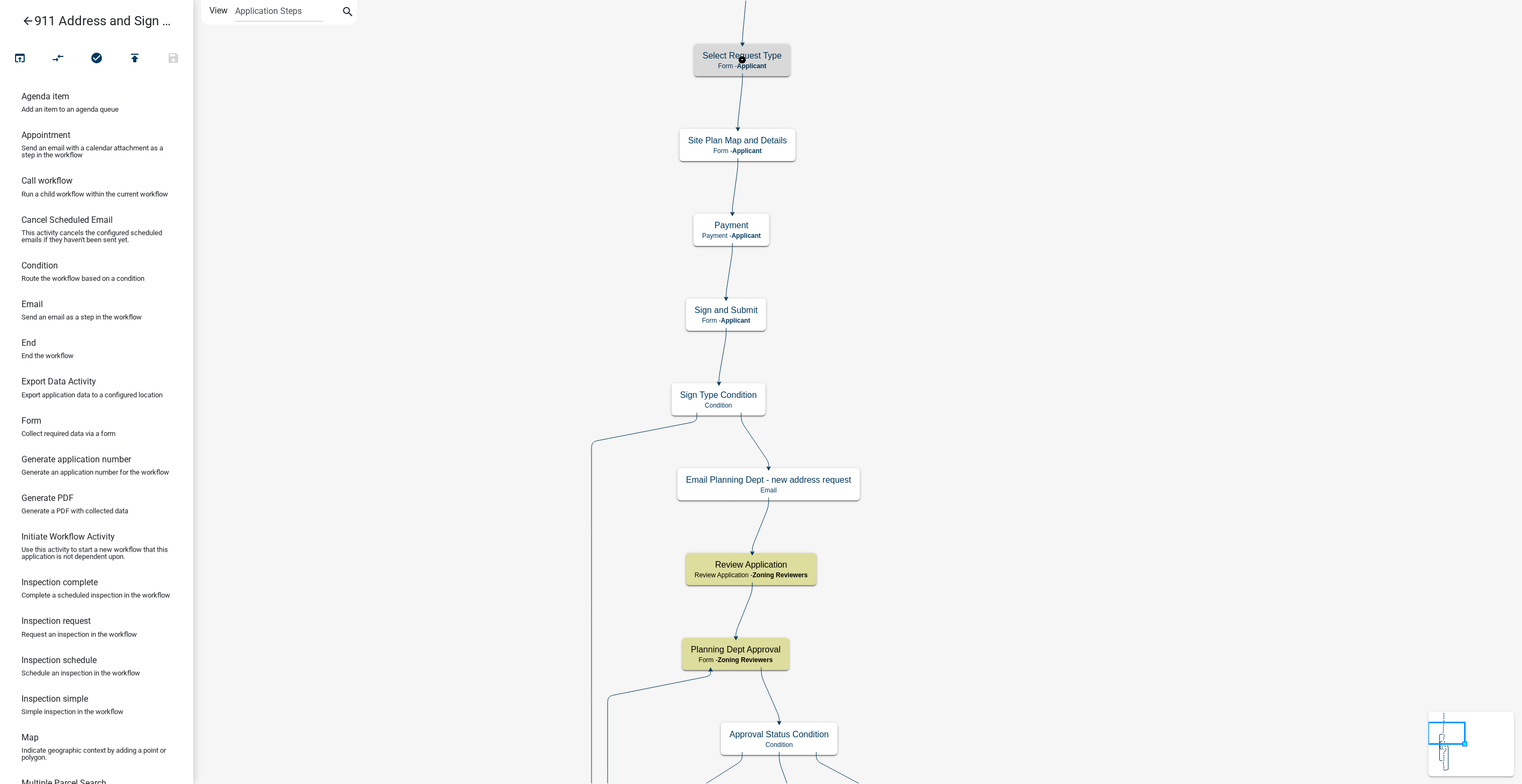
click at [755, 53] on h5 "Select Request Type" at bounding box center [742, 55] width 79 height 10
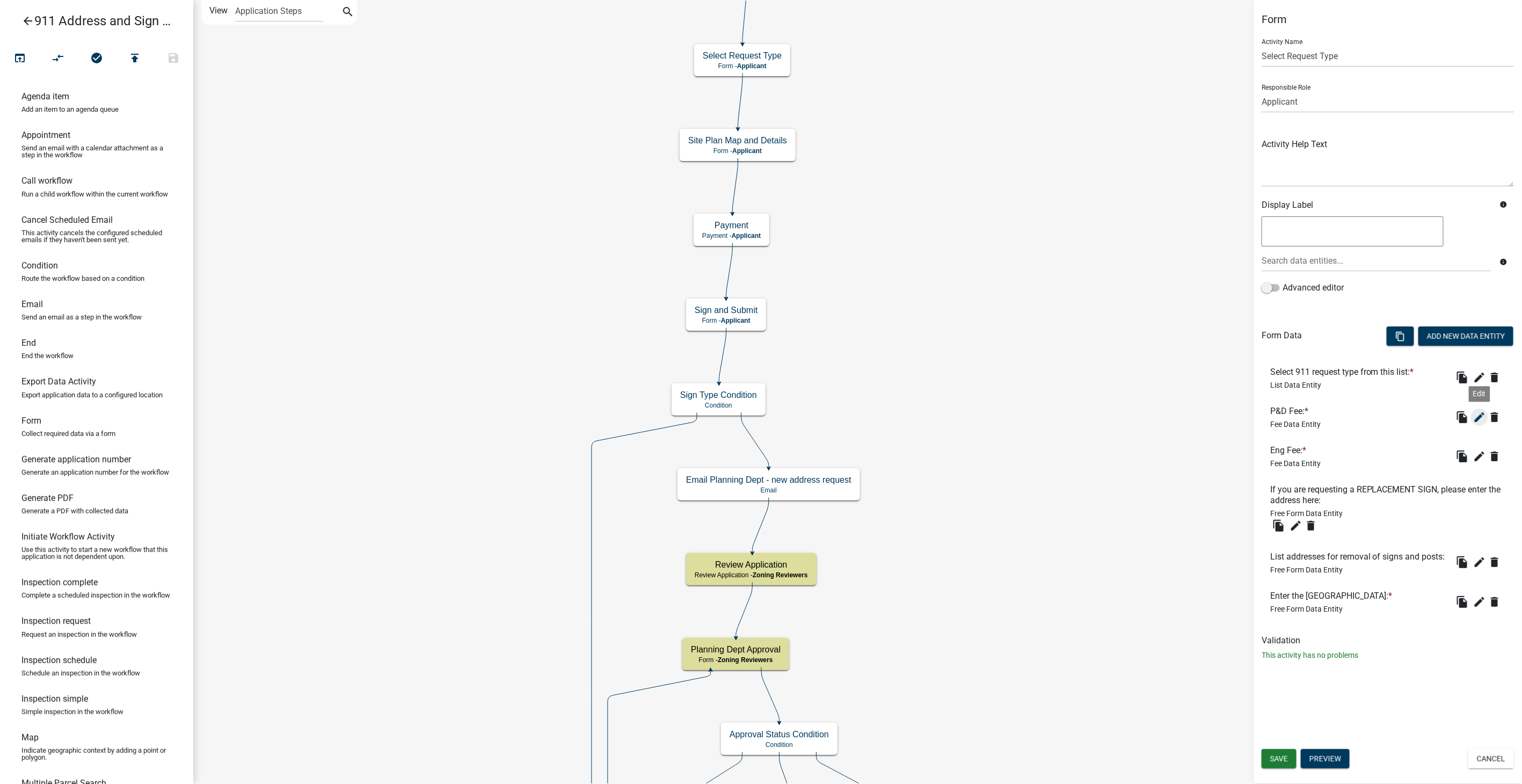
click at [1480, 412] on icon "edit" at bounding box center [1480, 417] width 13 height 13
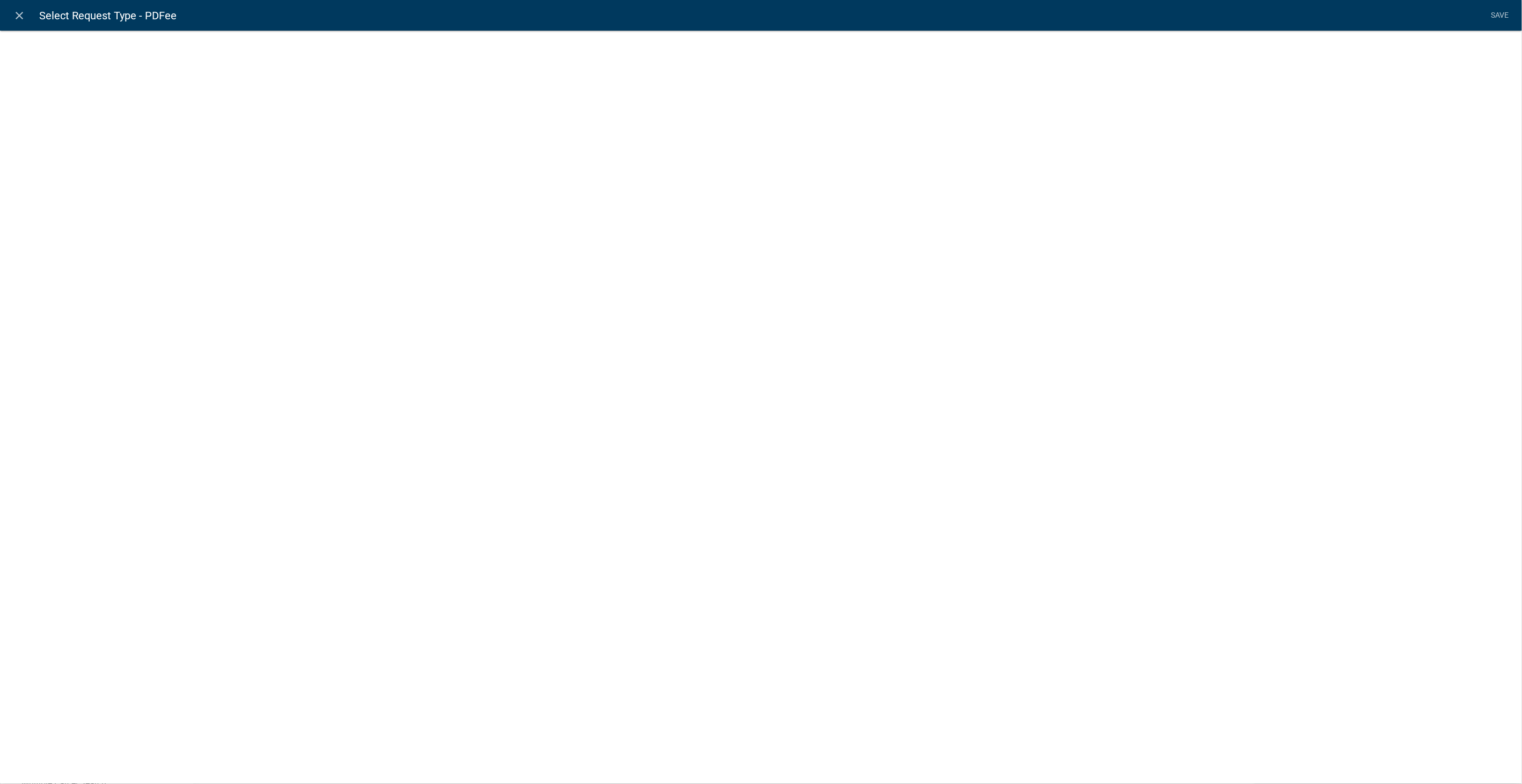
select select "fee"
select select "RequestType"
select select "2258b105-9abf-4188-9d75-b31b2b73f601"
select select "15: 5bddd339-9796-4c1f-bede-83e56755e7e6"
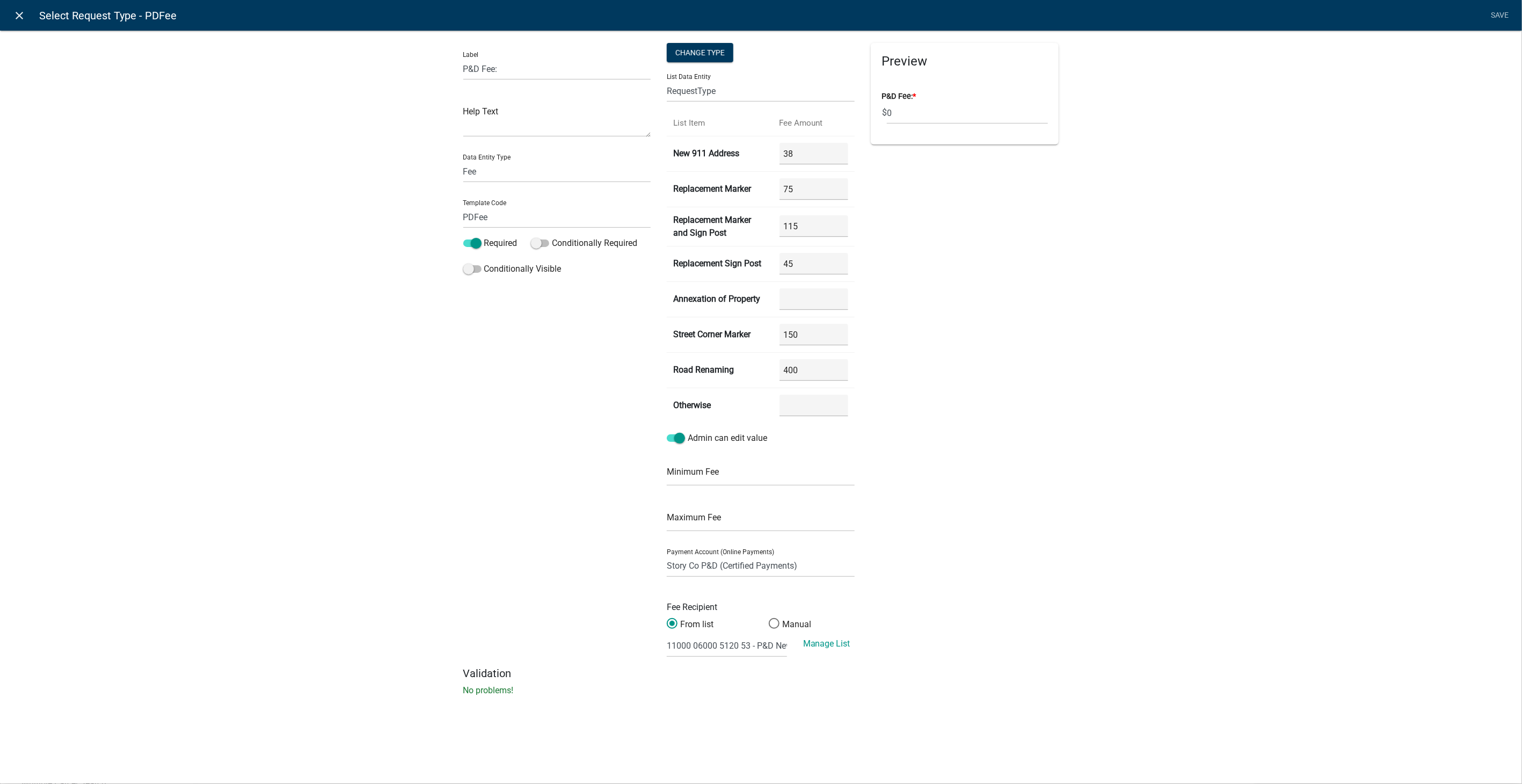
click at [23, 18] on icon "close" at bounding box center [20, 15] width 13 height 13
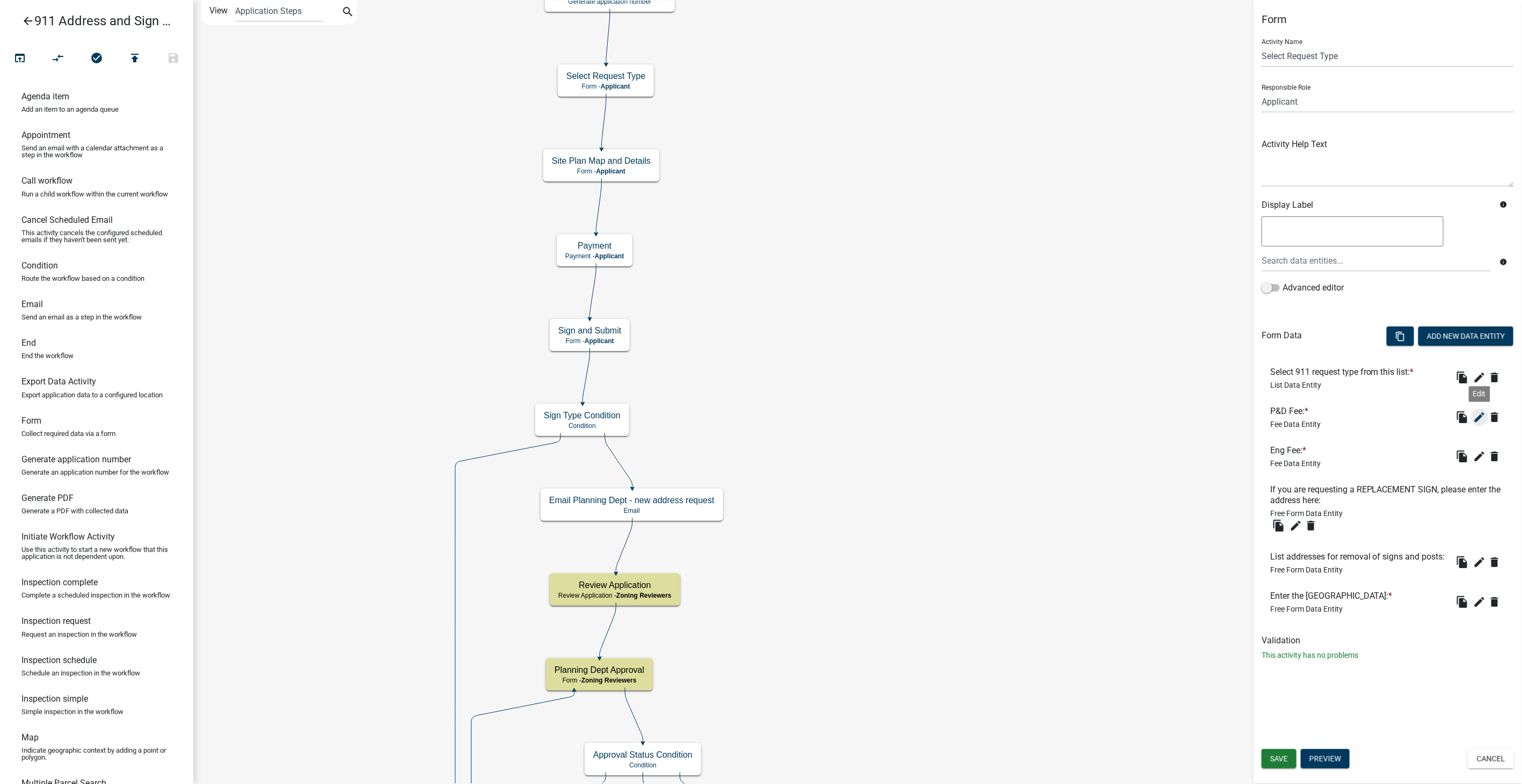
click at [1482, 414] on icon "edit" at bounding box center [1480, 417] width 13 height 13
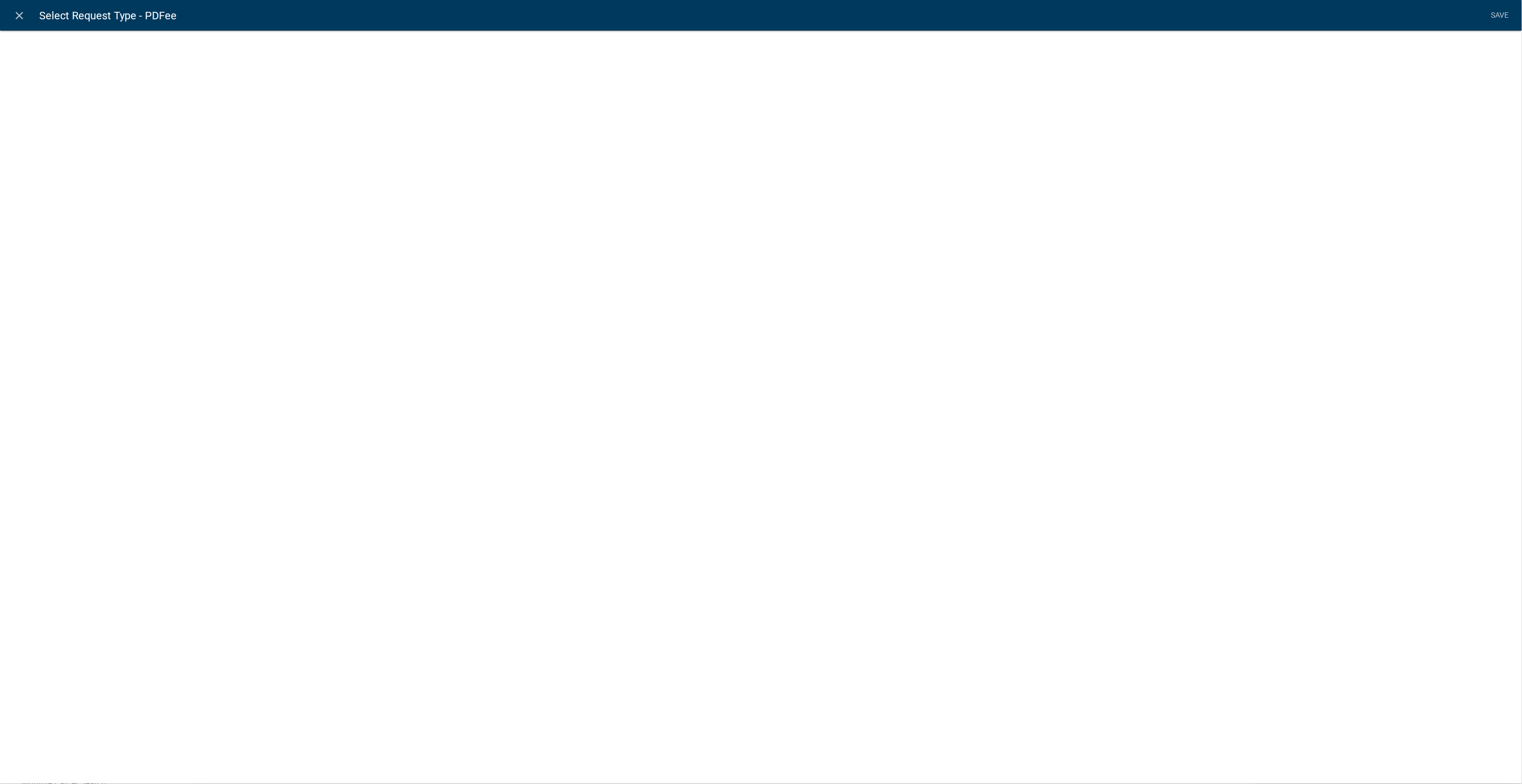
select select "fee"
select select "RequestType"
select select "2258b105-9abf-4188-9d75-b31b2b73f601"
select select "15: 5bddd339-9796-4c1f-bede-83e56755e7e6"
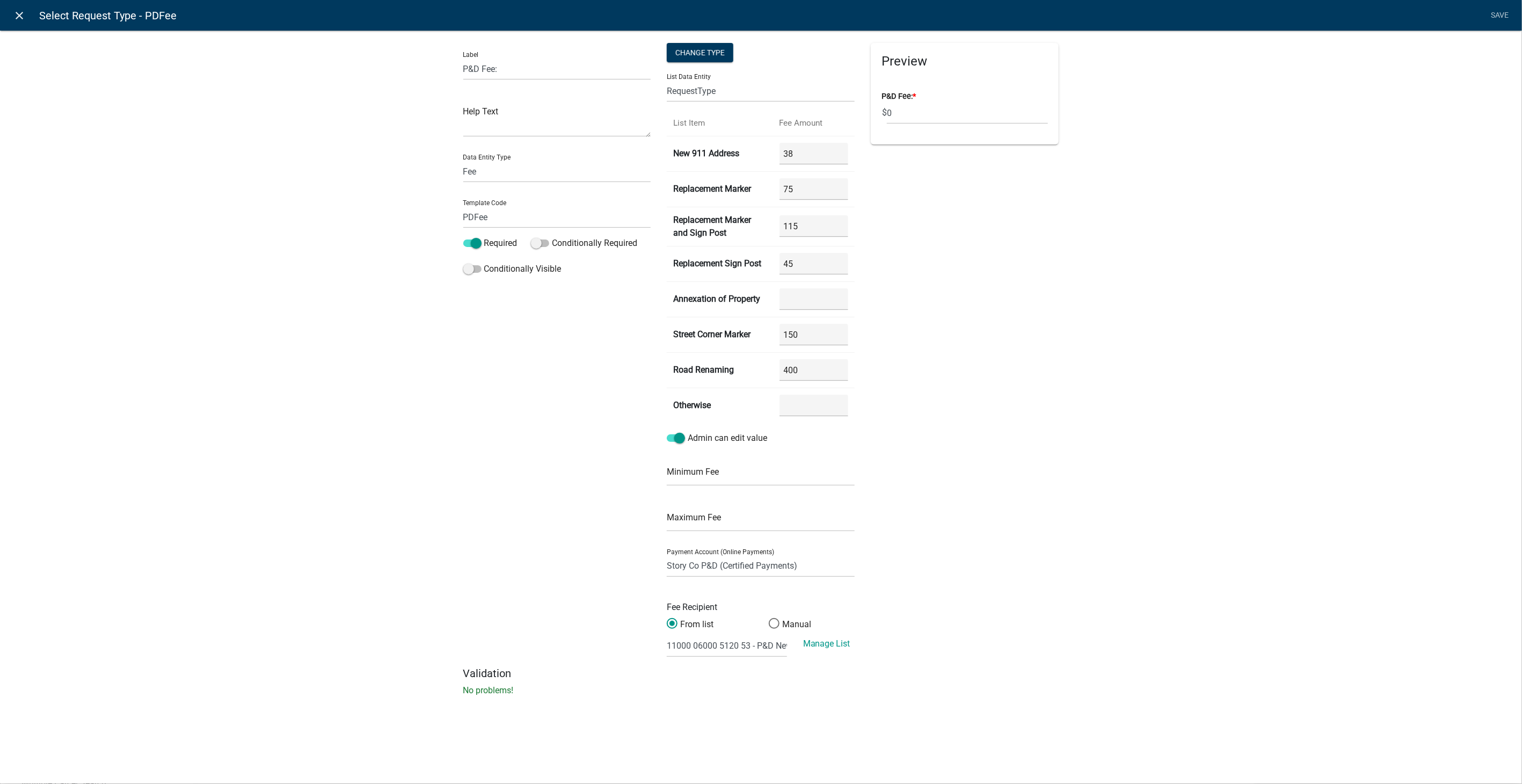
click at [20, 9] on icon "close" at bounding box center [20, 15] width 13 height 13
